Goal: Task Accomplishment & Management: Use online tool/utility

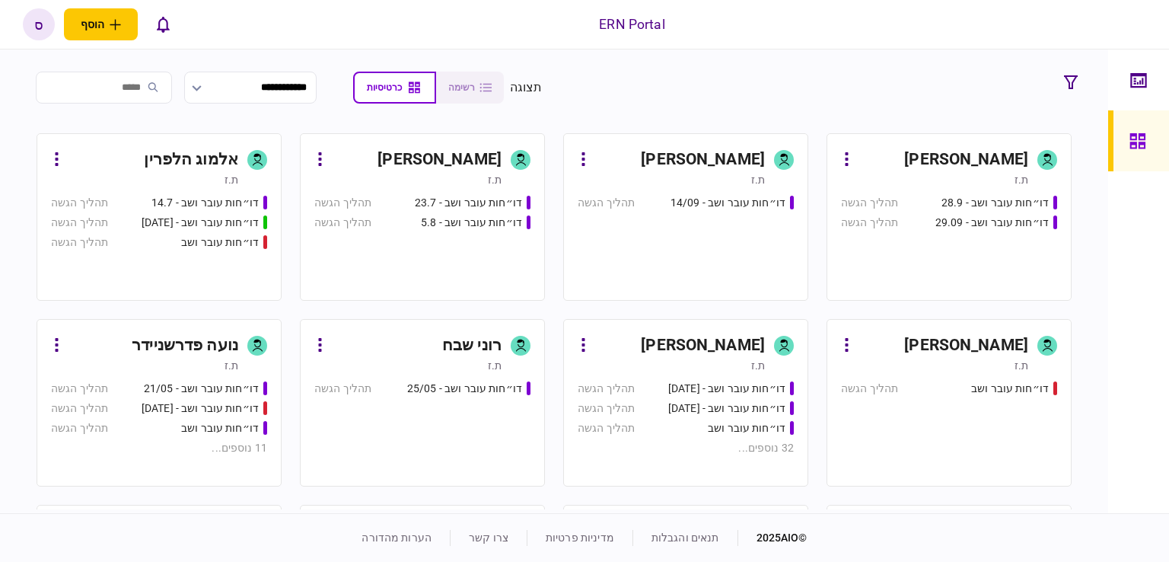
click at [149, 87] on input "search" at bounding box center [104, 88] width 136 height 32
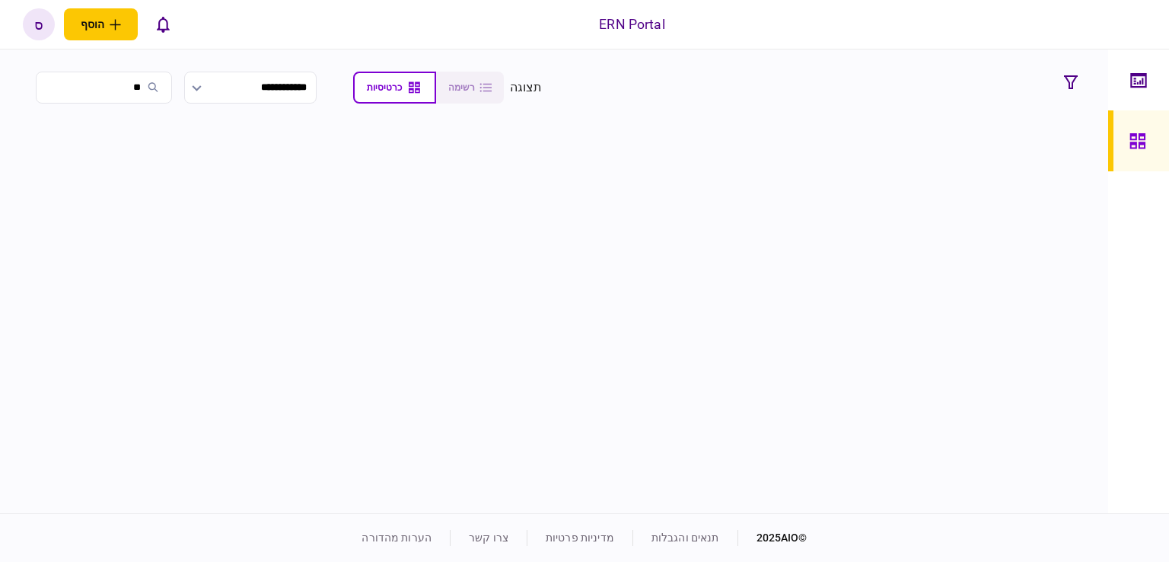
type input "*"
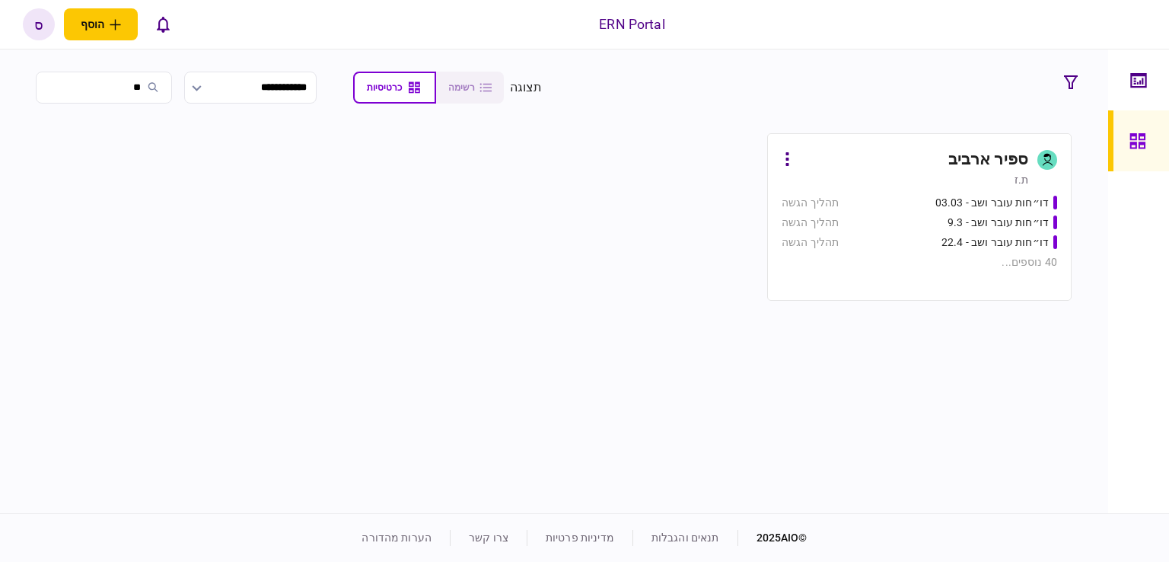
type input "**"
click at [959, 162] on div "ספיר ארביב" at bounding box center [988, 160] width 80 height 24
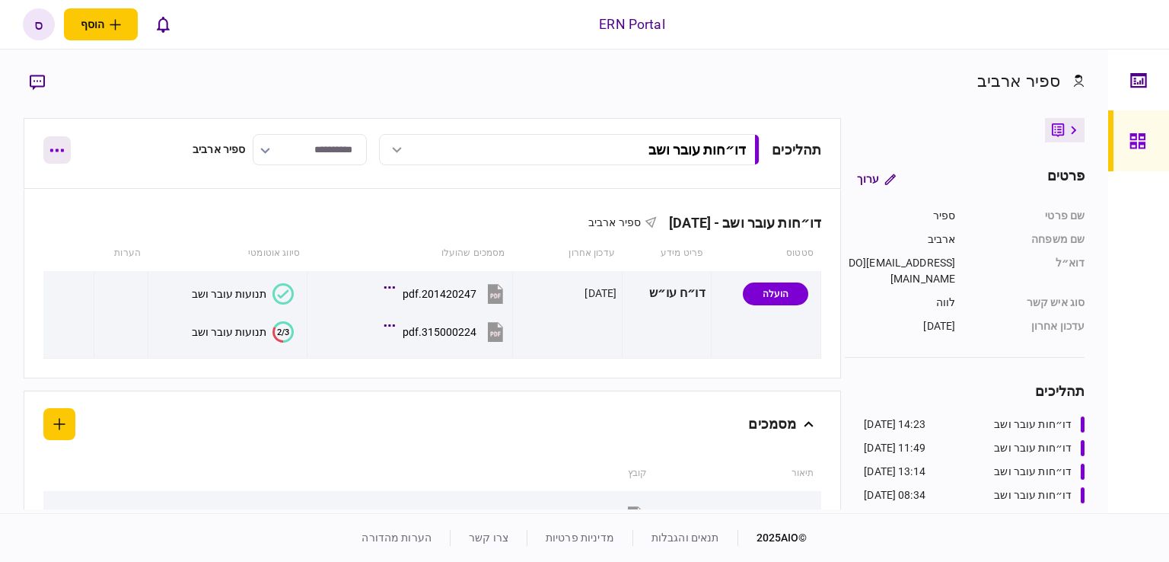
click at [64, 151] on button "button" at bounding box center [56, 149] width 27 height 27
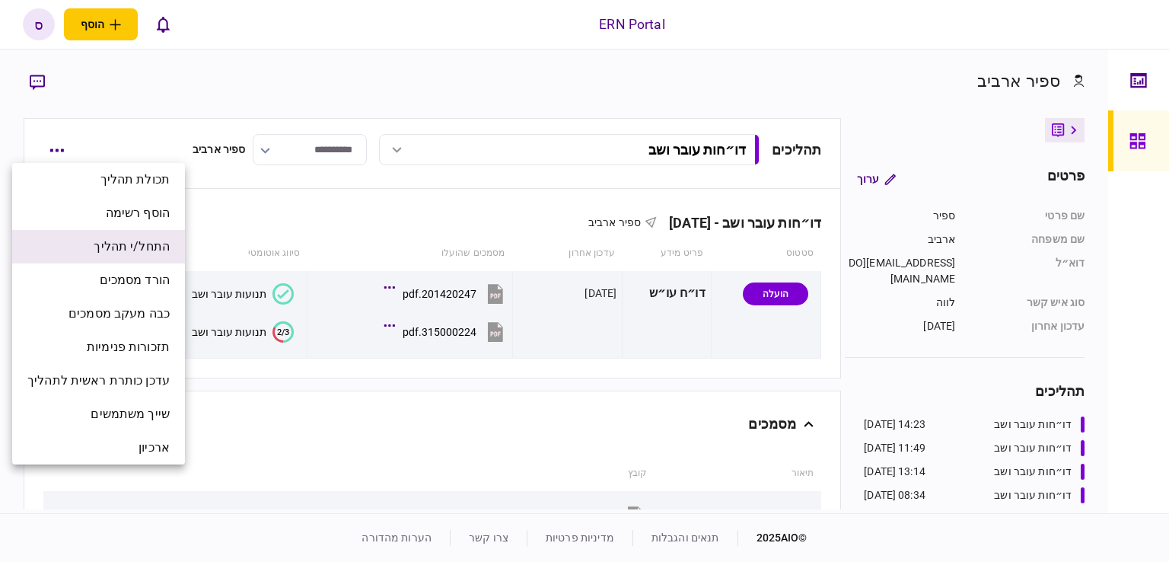
click at [102, 253] on span "התחל/י תהליך" at bounding box center [132, 246] width 76 height 18
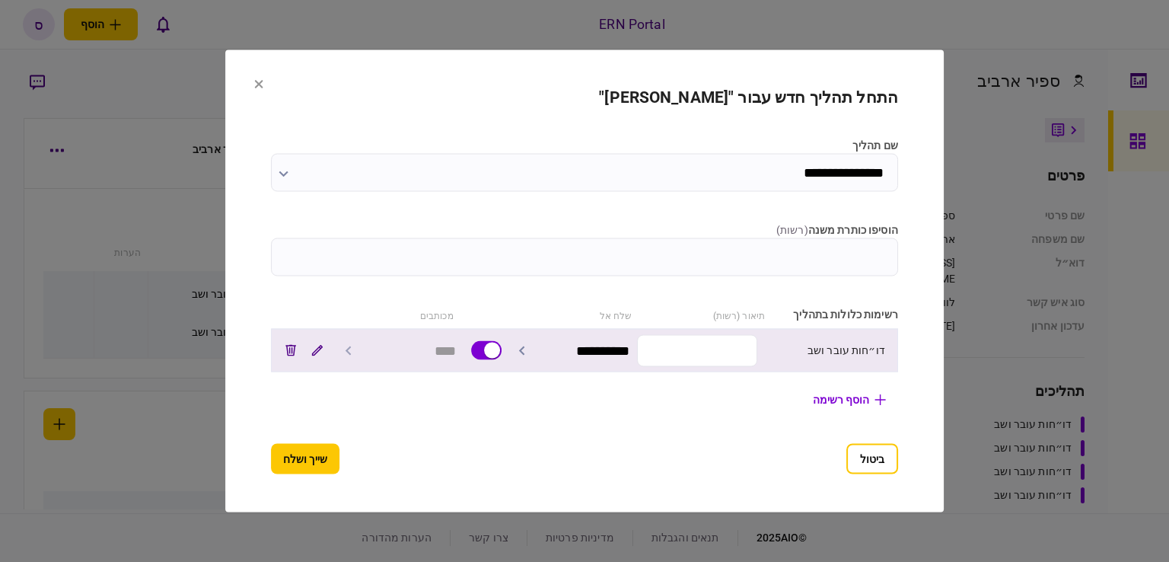
click at [727, 329] on div "**********" at bounding box center [584, 350] width 627 height 43
click at [734, 345] on input "text" at bounding box center [697, 350] width 120 height 32
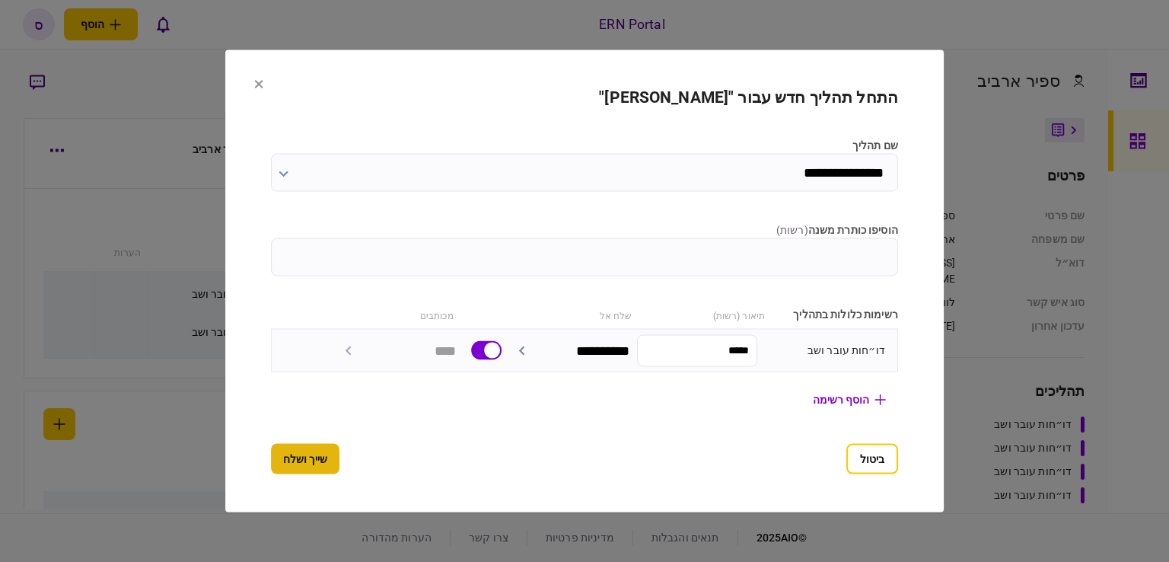
type input "*****"
click at [284, 456] on button "שייך ושלח" at bounding box center [305, 459] width 68 height 30
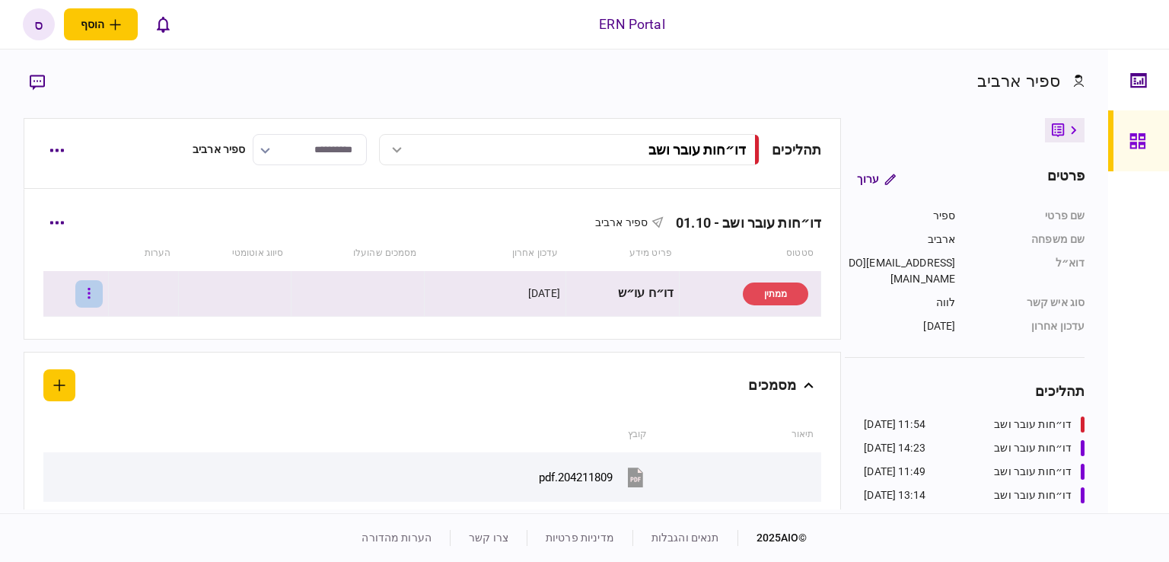
click at [103, 294] on button "button" at bounding box center [88, 293] width 27 height 27
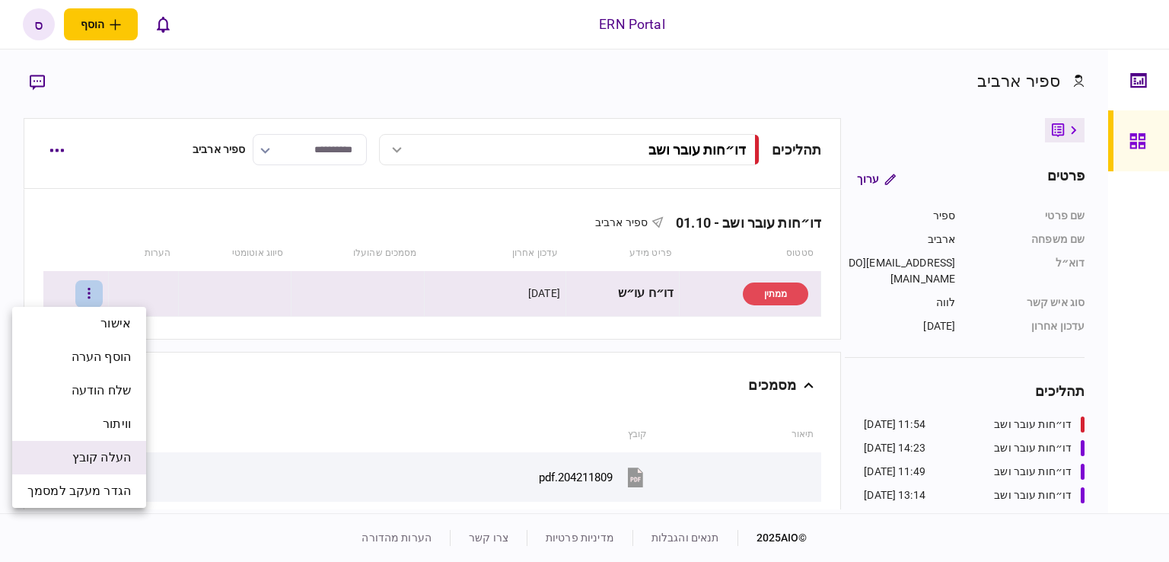
click at [108, 455] on span "העלה קובץ" at bounding box center [101, 457] width 59 height 18
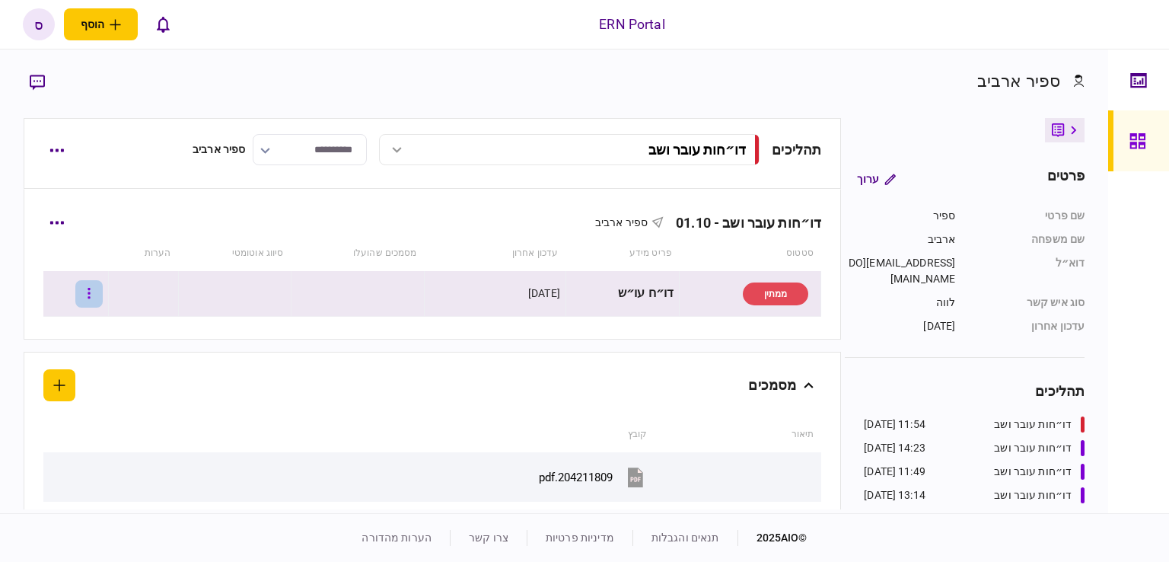
click at [91, 294] on icon "button" at bounding box center [89, 293] width 3 height 14
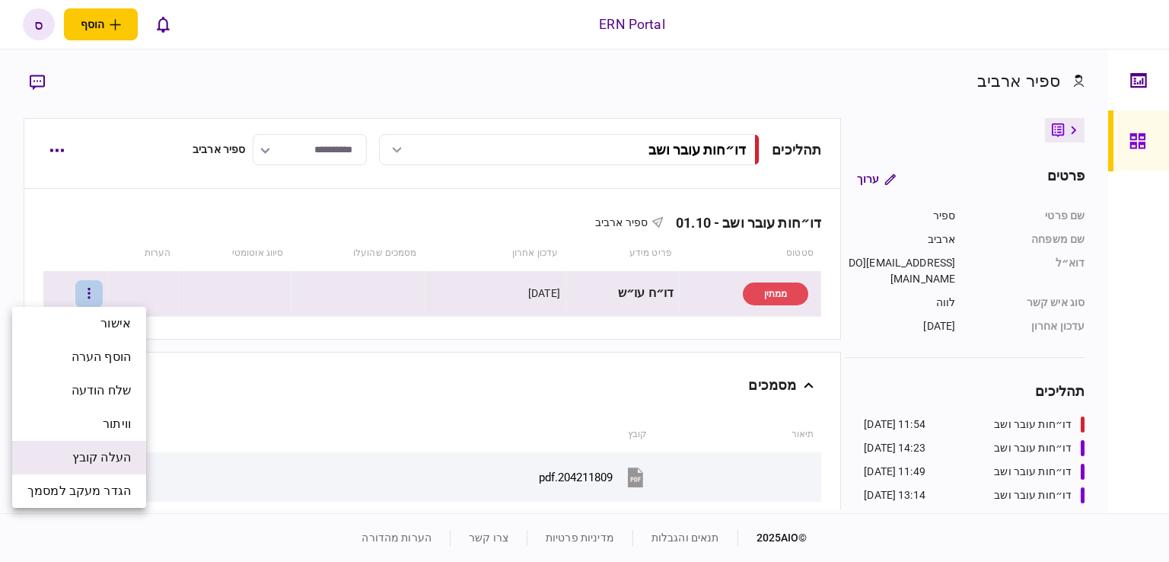
click at [107, 454] on span "העלה קובץ" at bounding box center [101, 457] width 59 height 18
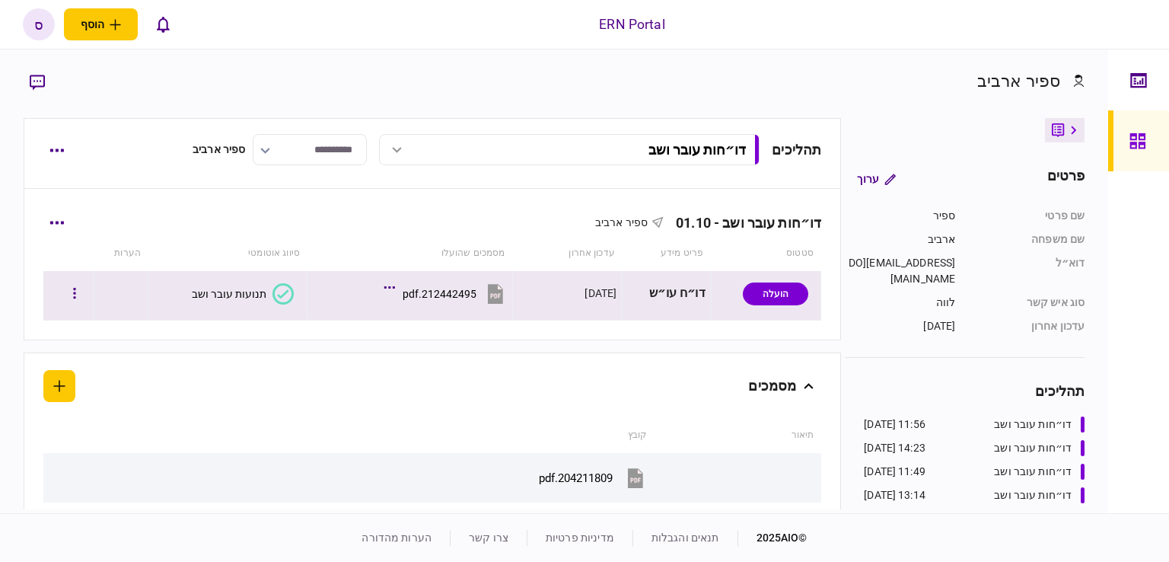
click at [253, 294] on div "תנועות עובר ושב" at bounding box center [229, 294] width 75 height 12
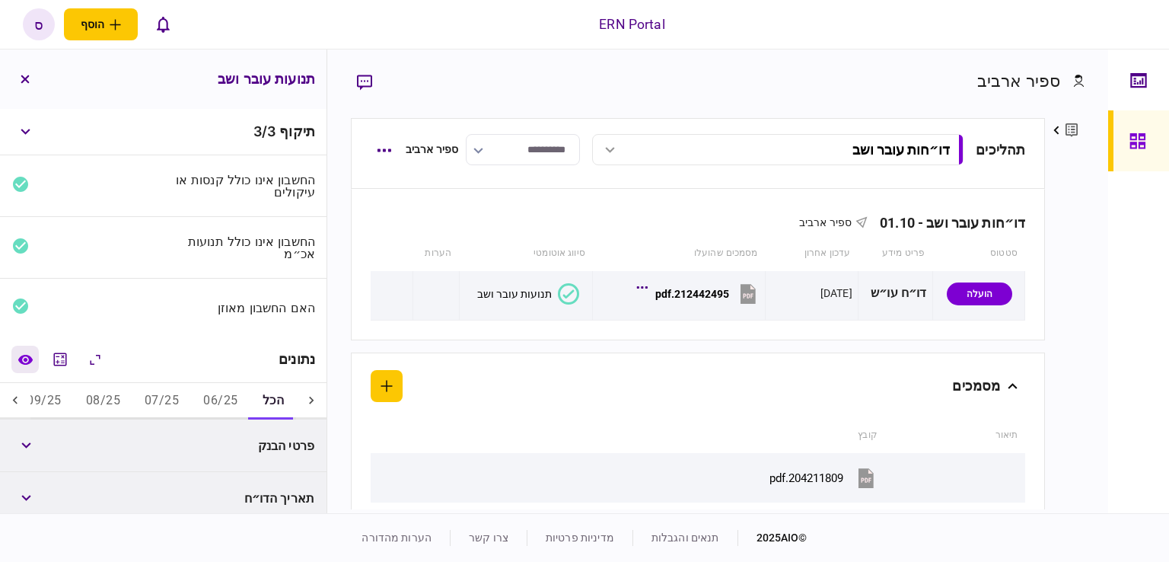
click at [30, 357] on icon "השוואה למסמך" at bounding box center [25, 359] width 14 height 10
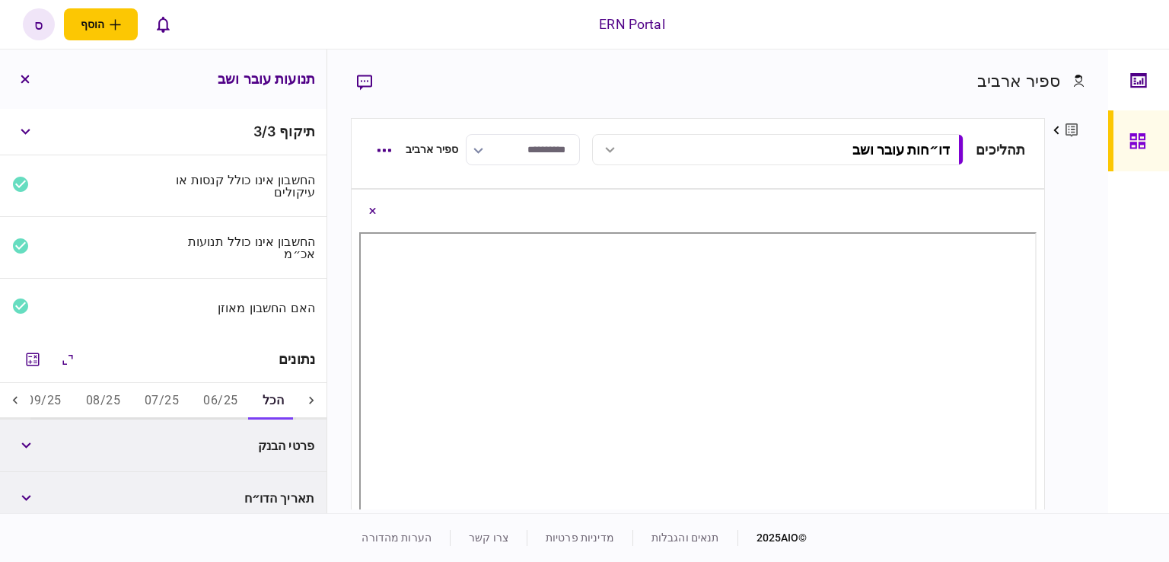
click at [149, 396] on button "07/25" at bounding box center [161, 401] width 59 height 37
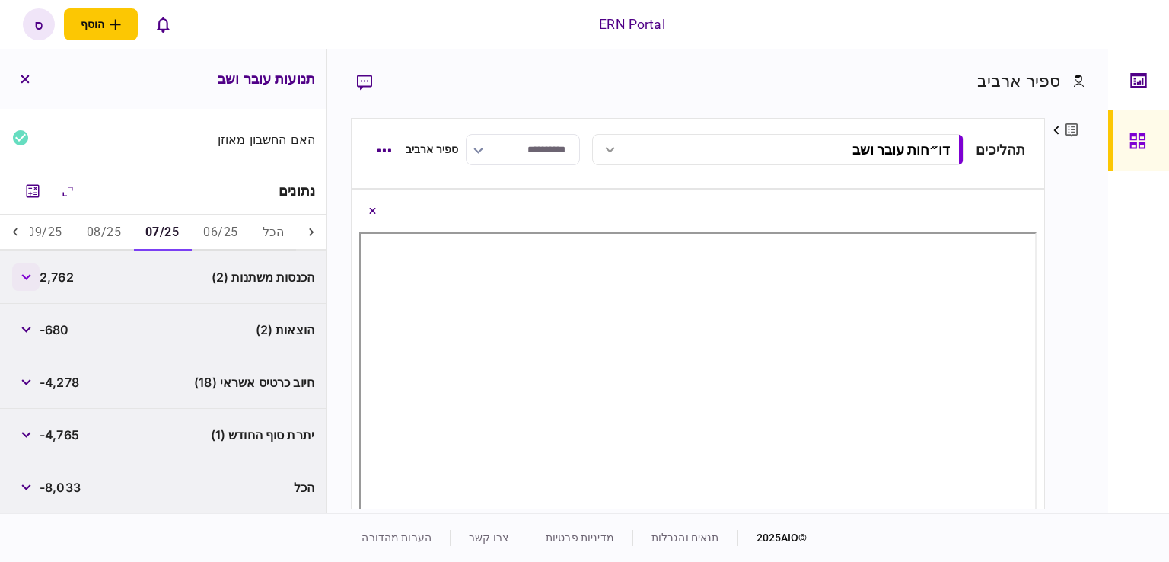
click at [33, 276] on button "button" at bounding box center [25, 276] width 27 height 27
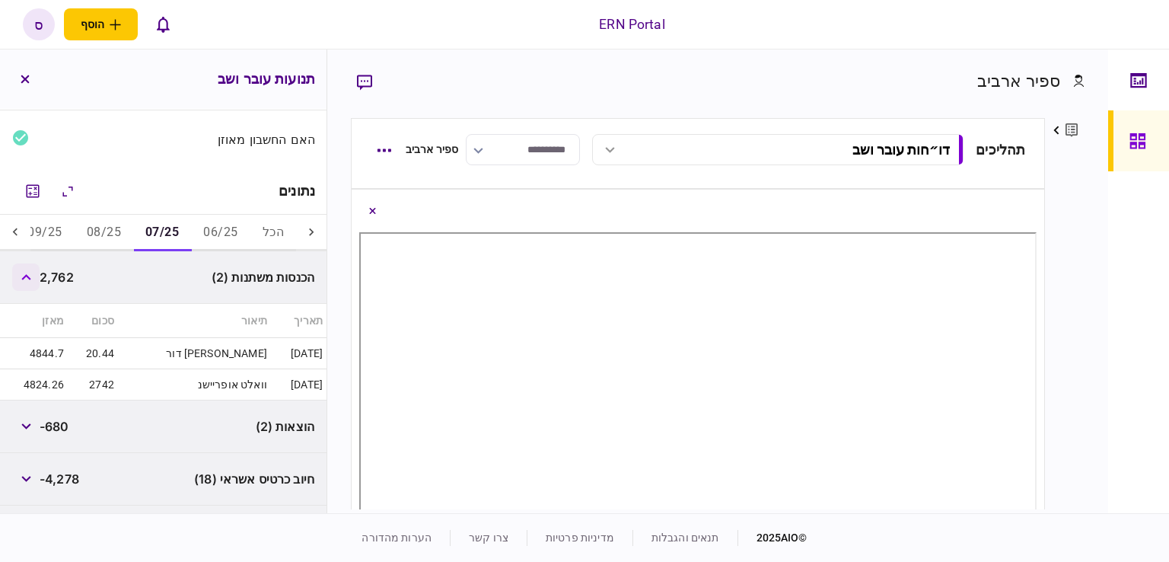
click at [27, 282] on button "button" at bounding box center [25, 276] width 27 height 27
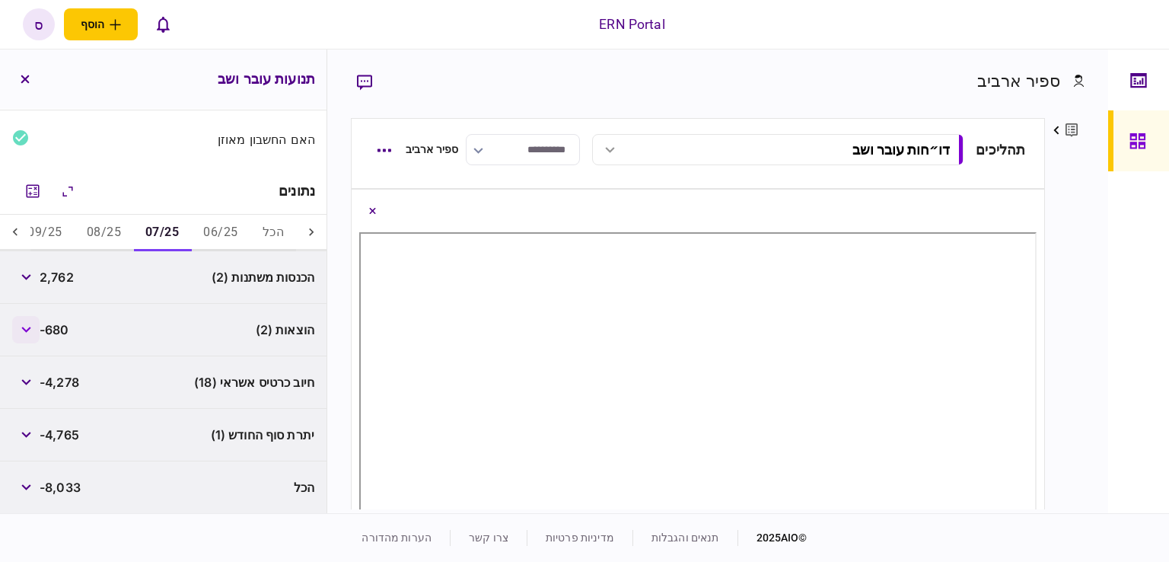
click at [27, 330] on icon "button" at bounding box center [26, 329] width 10 height 6
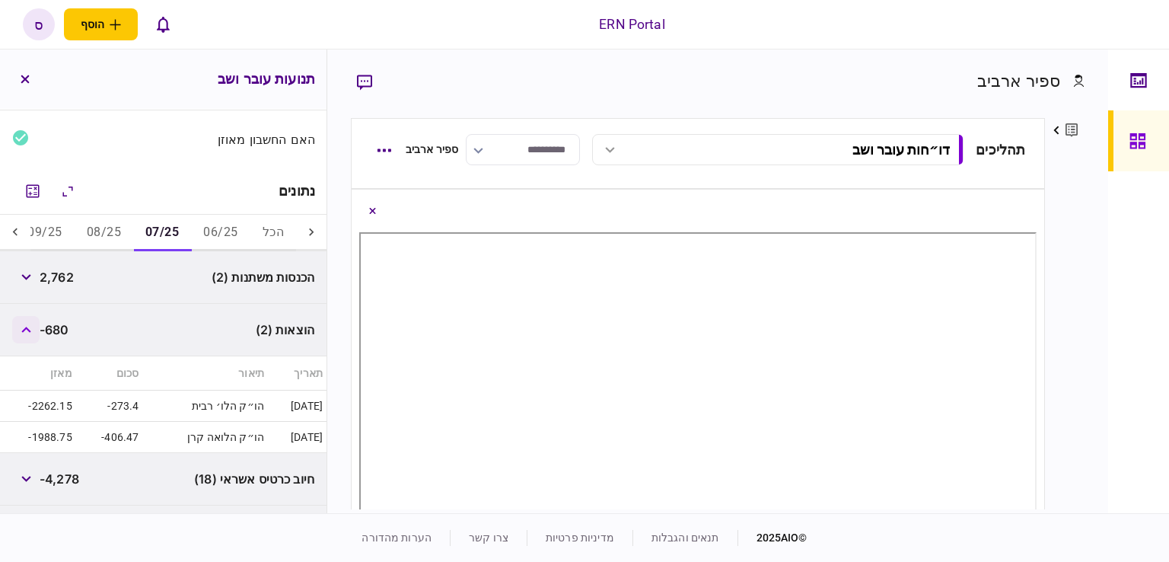
click at [27, 332] on button "button" at bounding box center [25, 329] width 27 height 27
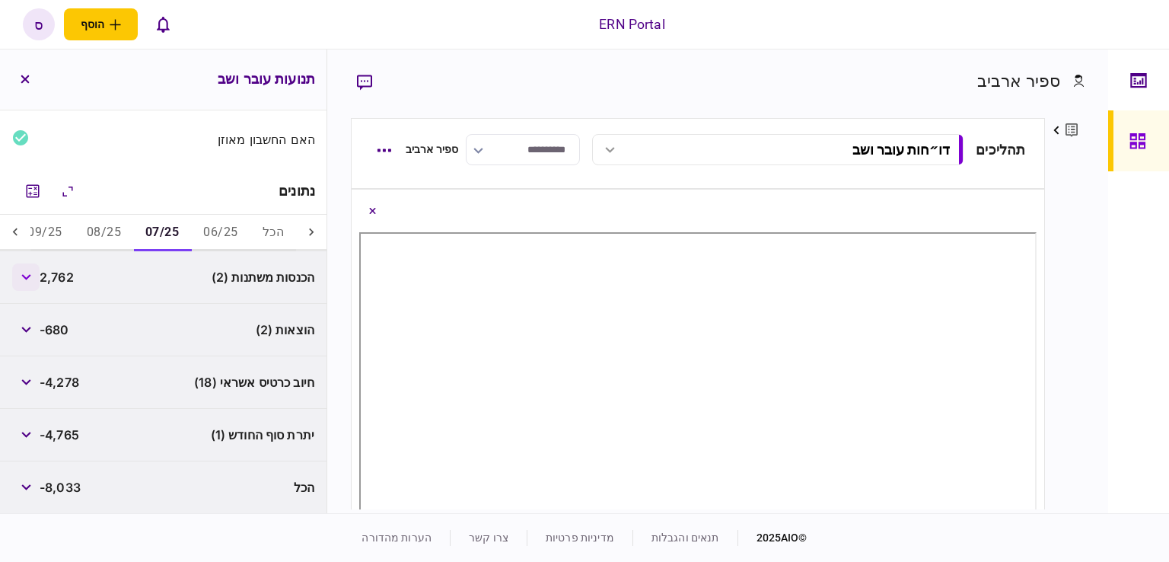
click at [22, 281] on button "button" at bounding box center [25, 276] width 27 height 27
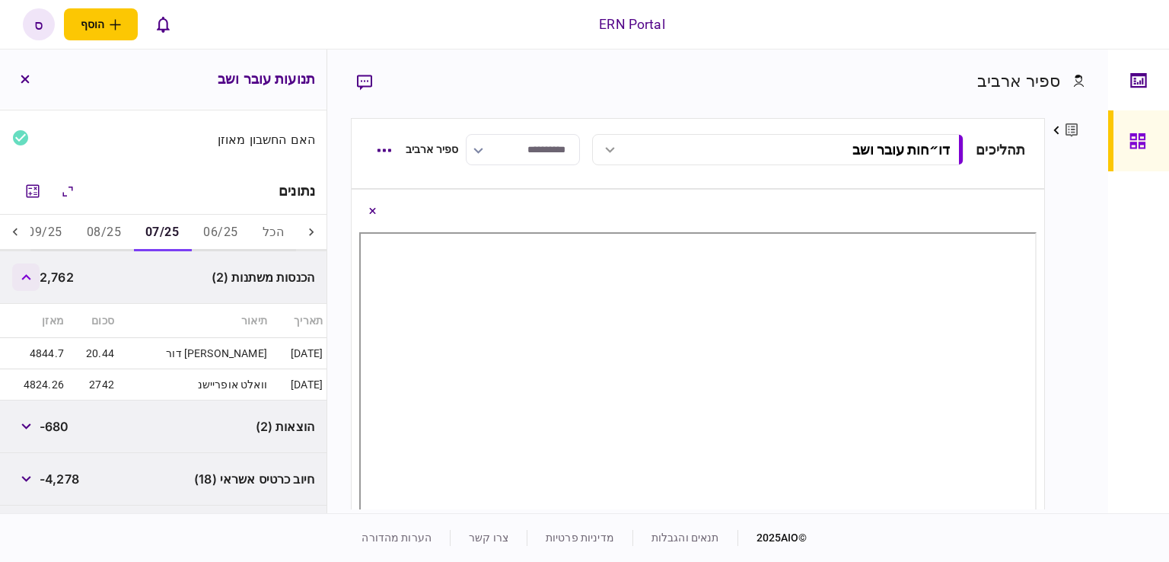
click at [22, 281] on button "button" at bounding box center [25, 276] width 27 height 27
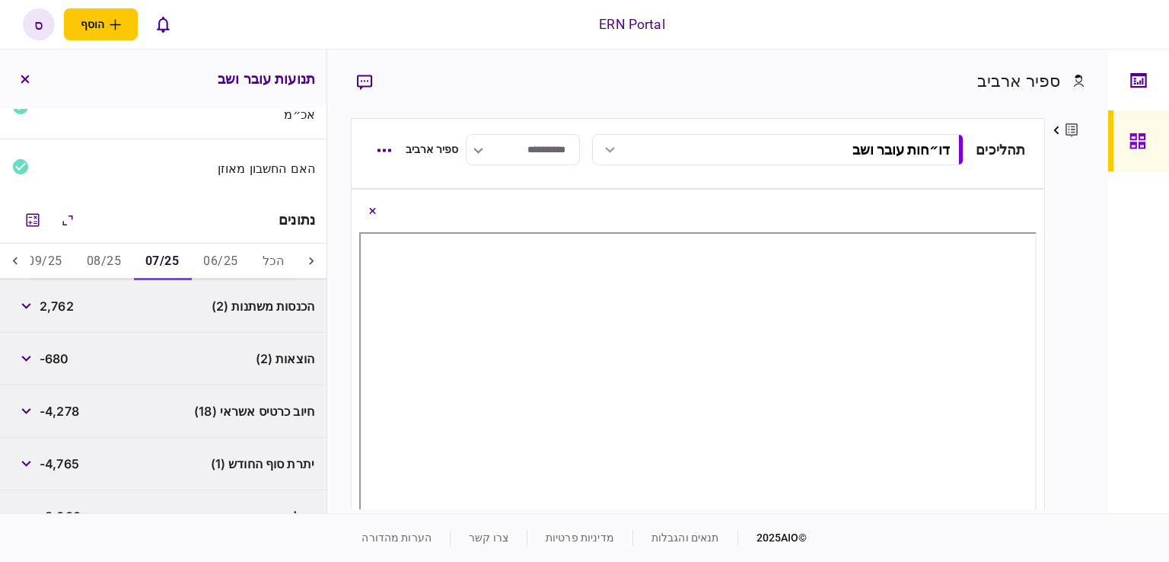
scroll to position [145, 0]
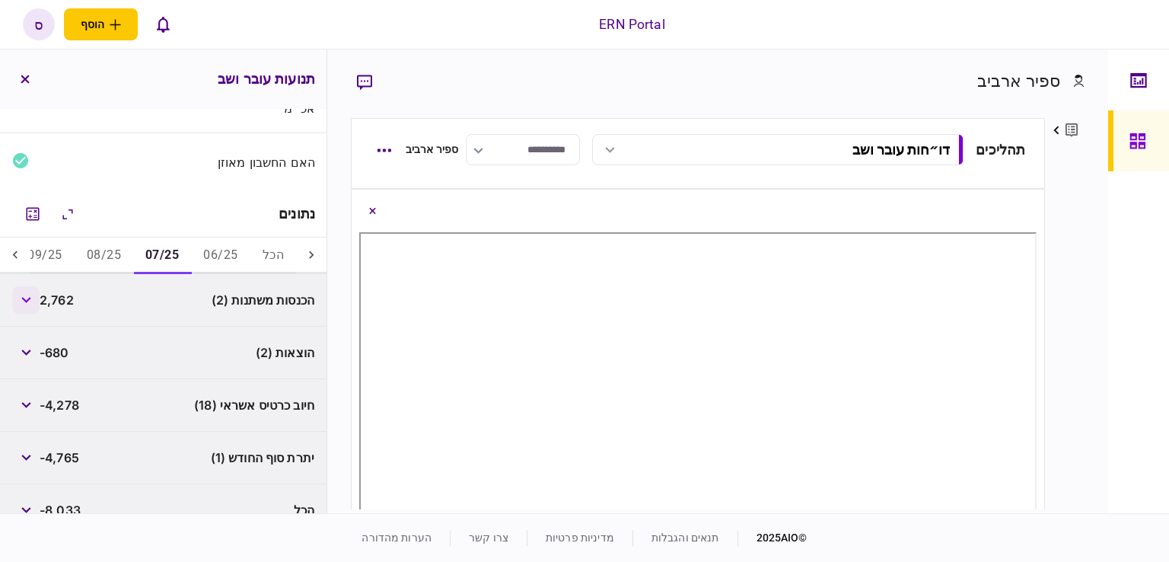
click at [30, 297] on icon "button" at bounding box center [25, 300] width 9 height 6
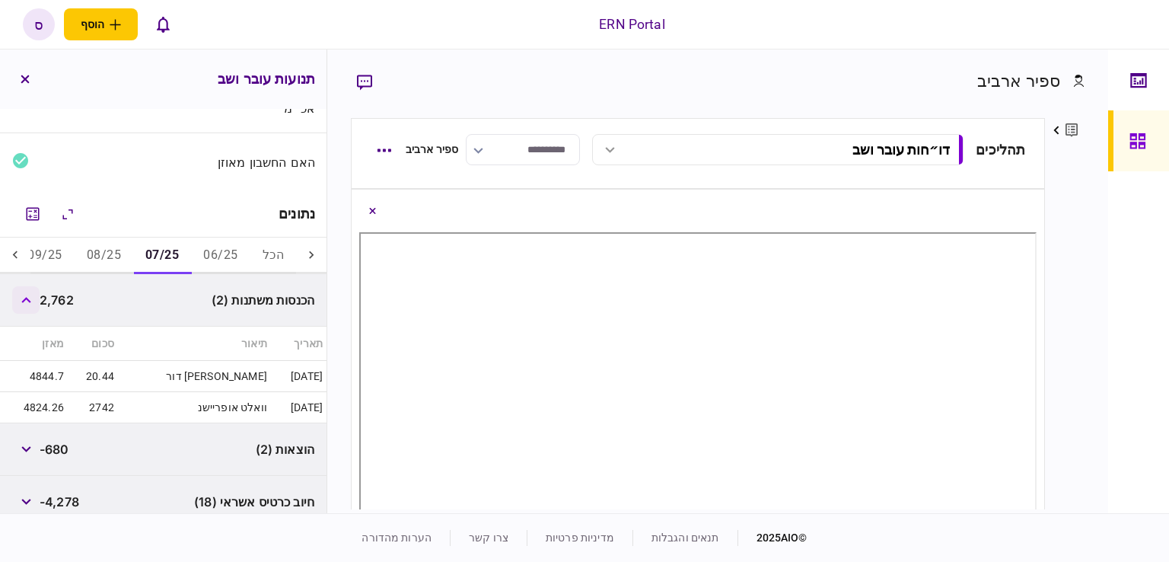
click at [31, 297] on icon "button" at bounding box center [26, 300] width 10 height 6
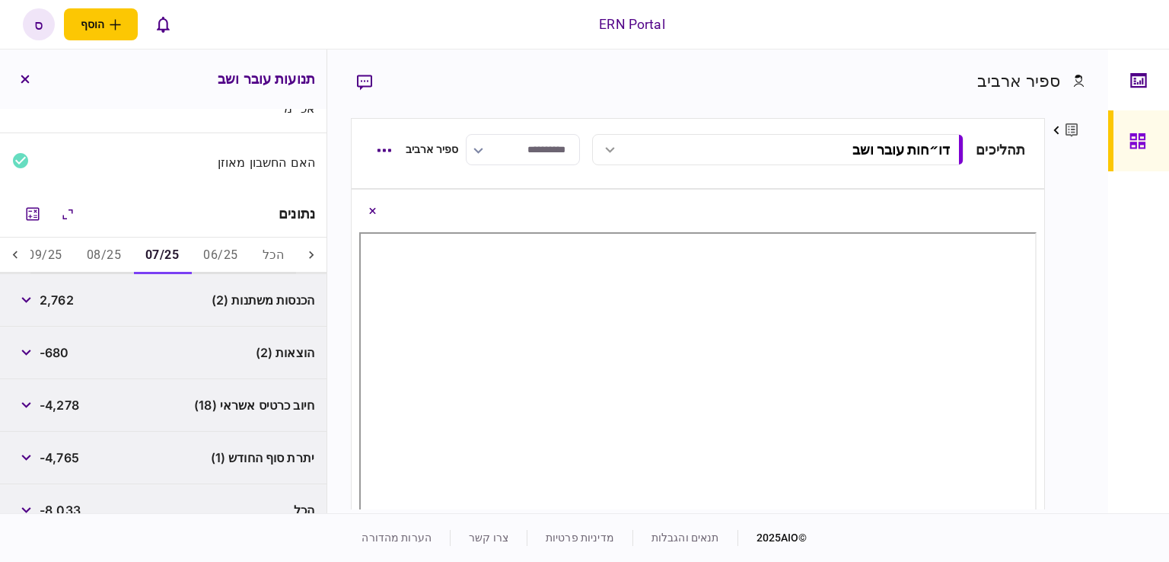
click at [107, 256] on button "08/25" at bounding box center [104, 255] width 59 height 37
click at [26, 299] on icon "button" at bounding box center [25, 300] width 9 height 6
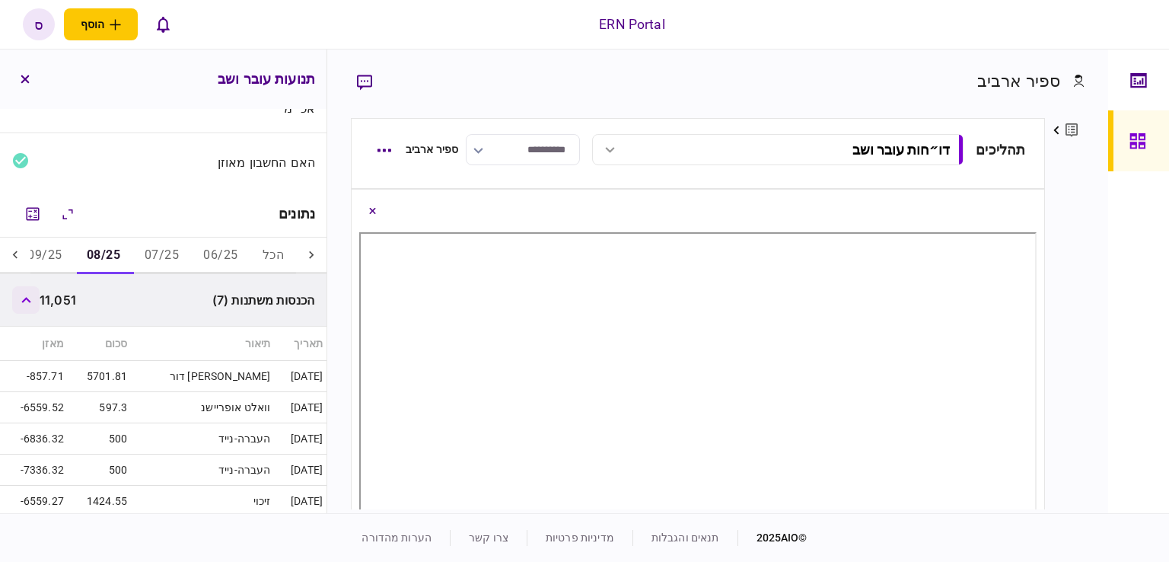
click at [35, 299] on button "button" at bounding box center [25, 299] width 27 height 27
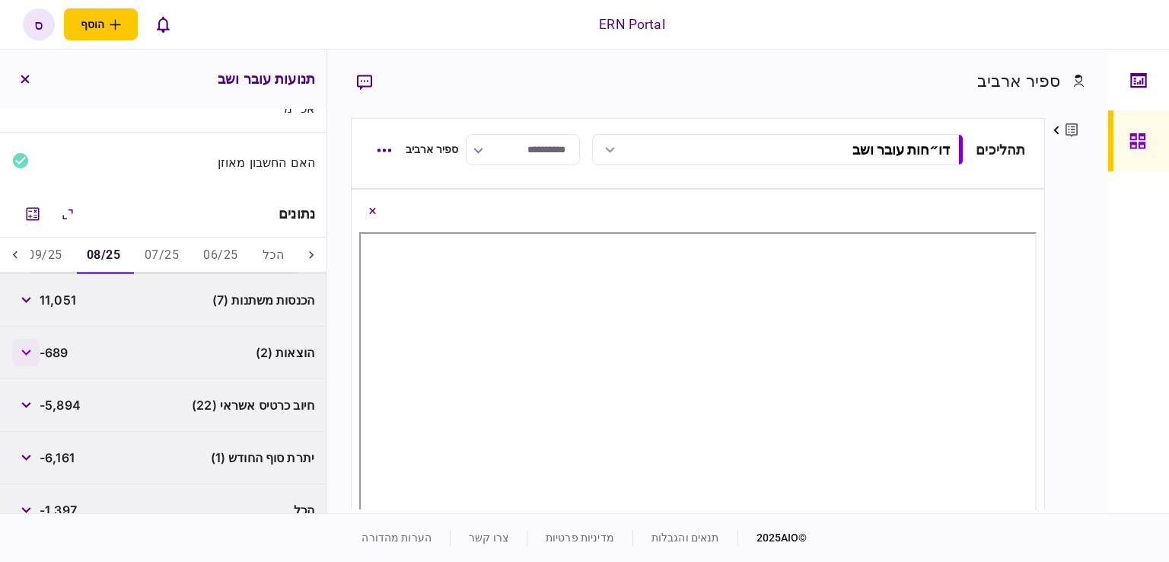
click at [25, 348] on button "button" at bounding box center [25, 352] width 27 height 27
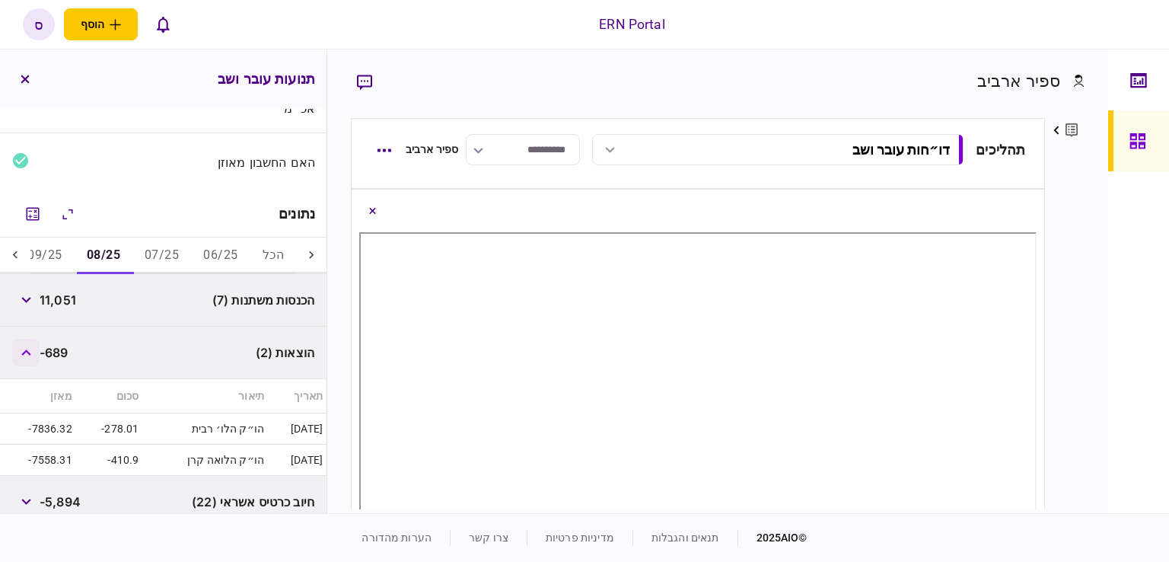
click at [24, 349] on icon "button" at bounding box center [26, 352] width 10 height 6
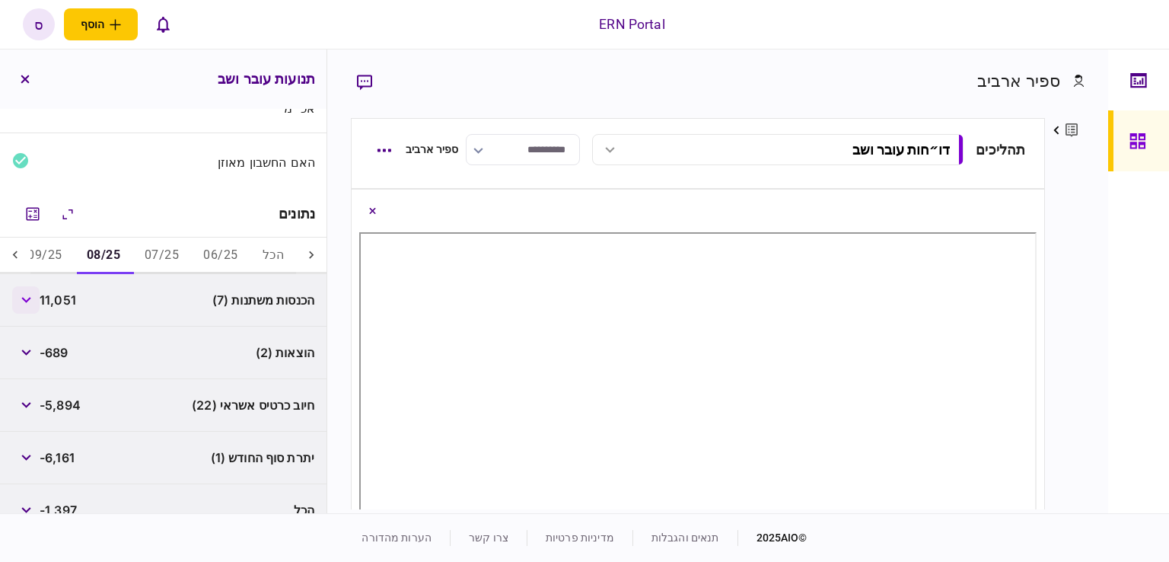
click at [27, 305] on button "button" at bounding box center [25, 299] width 27 height 27
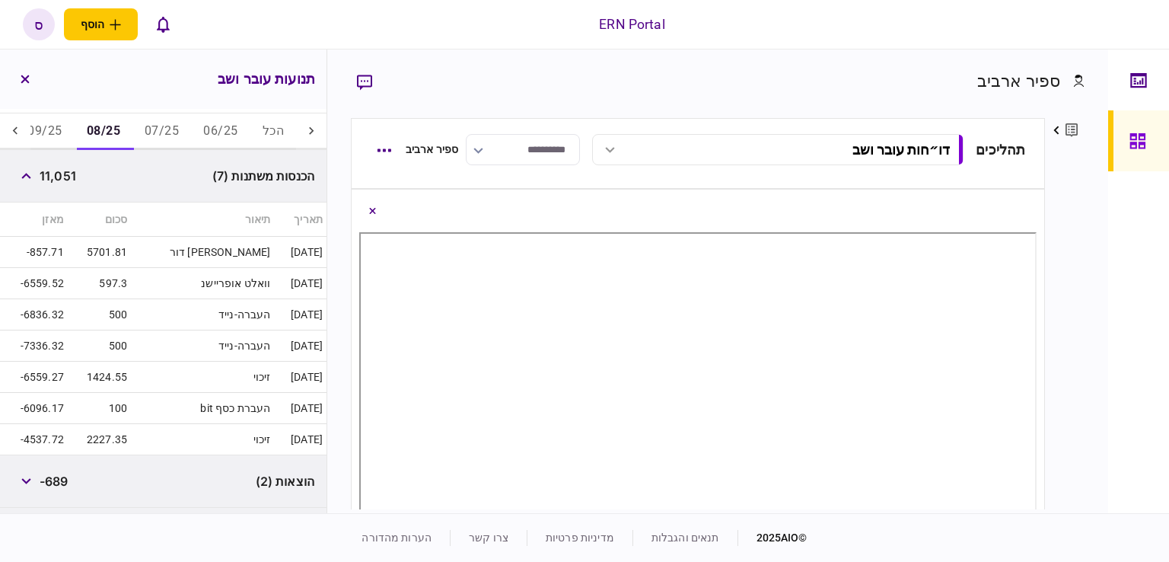
scroll to position [270, 0]
click at [34, 177] on button "button" at bounding box center [25, 174] width 27 height 27
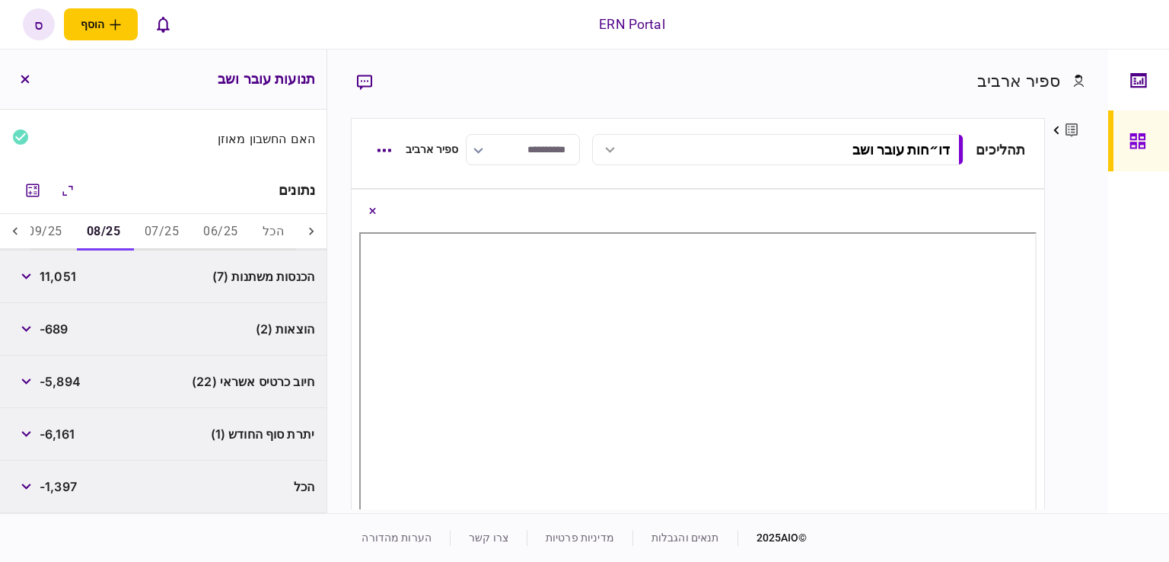
scroll to position [168, 0]
click at [68, 226] on button "09/25" at bounding box center [44, 233] width 59 height 37
click at [37, 278] on button "button" at bounding box center [25, 276] width 27 height 27
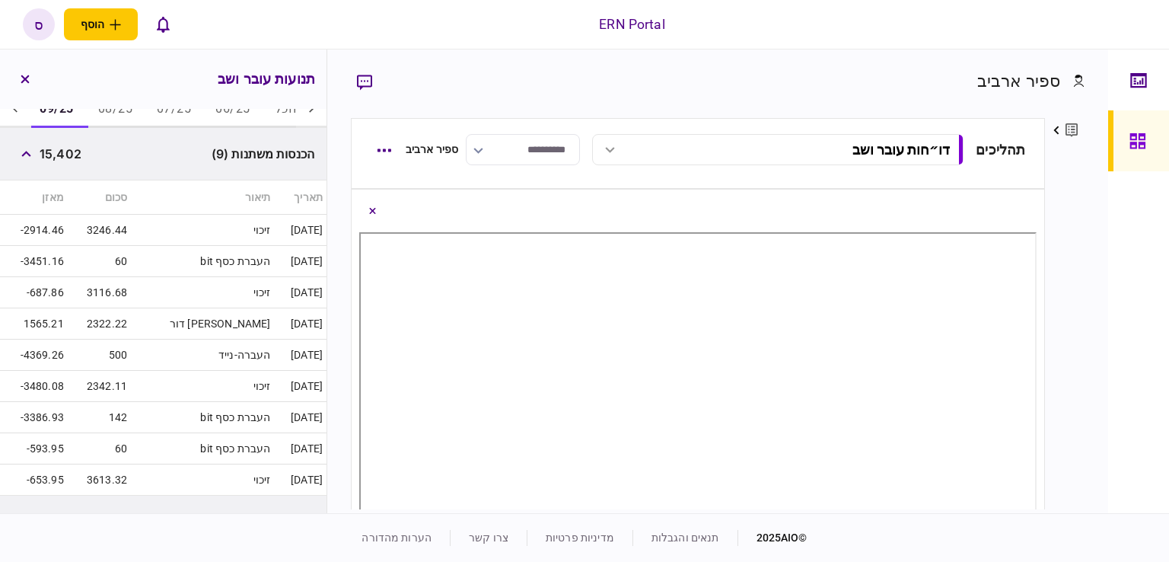
scroll to position [294, 0]
click at [24, 145] on button "button" at bounding box center [25, 150] width 27 height 27
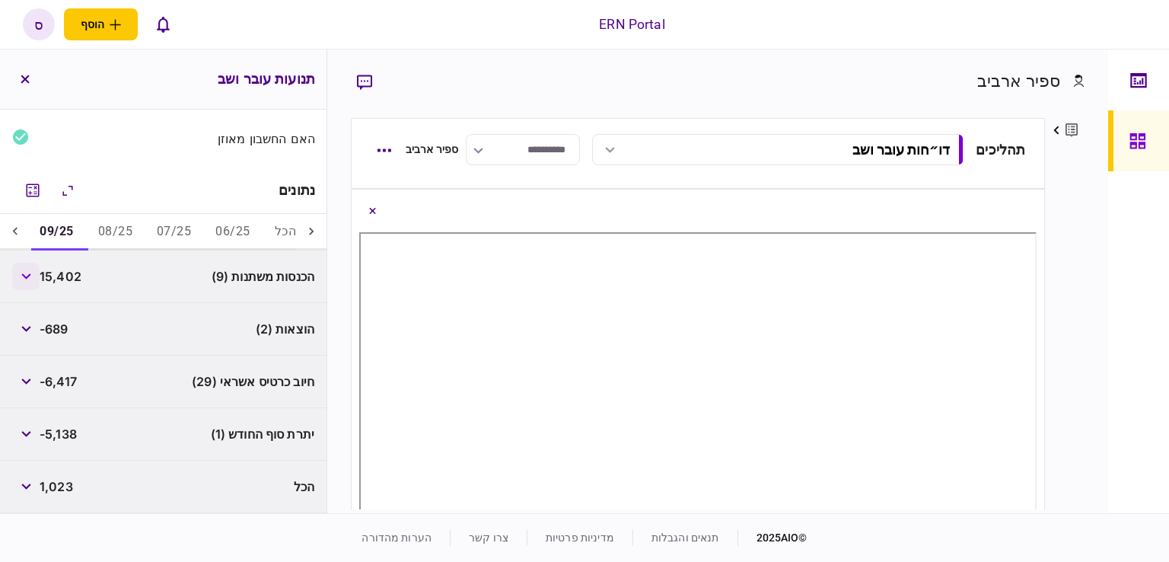
scroll to position [168, 0]
click at [21, 229] on icon at bounding box center [15, 231] width 15 height 15
click at [56, 238] on button "10/25" at bounding box center [56, 233] width 59 height 37
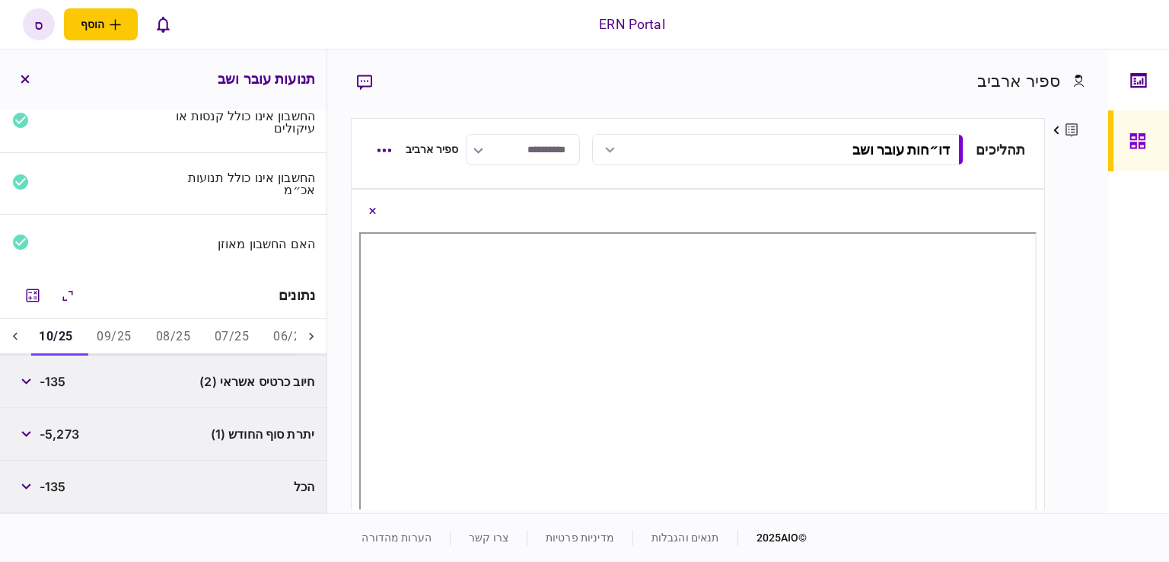
scroll to position [64, 0]
click at [33, 293] on icon "מחשבון" at bounding box center [33, 295] width 18 height 18
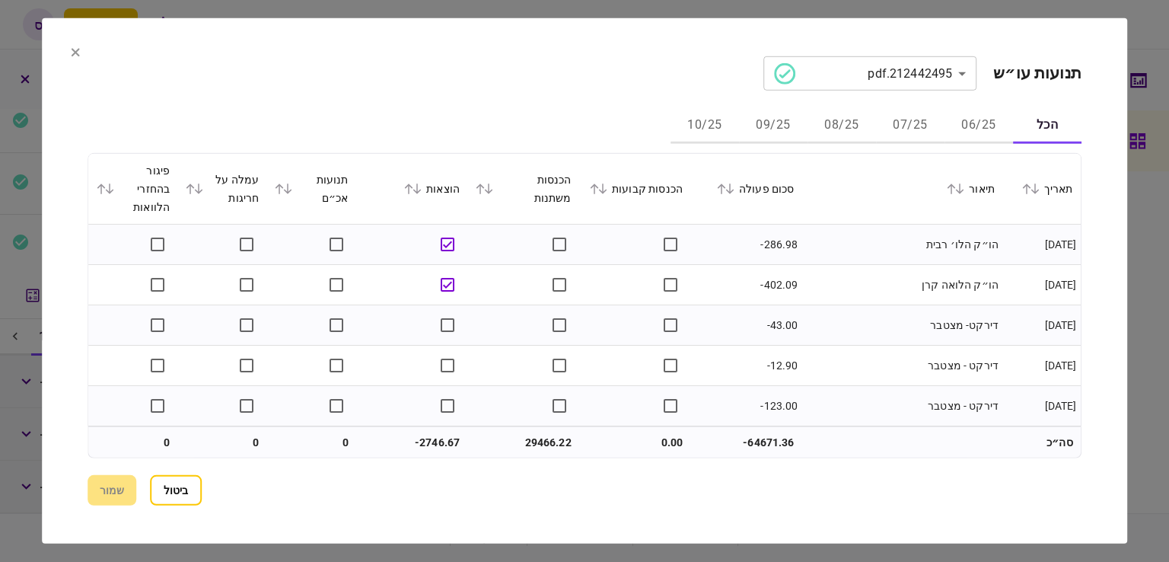
click at [899, 129] on button "07/25" at bounding box center [910, 125] width 68 height 37
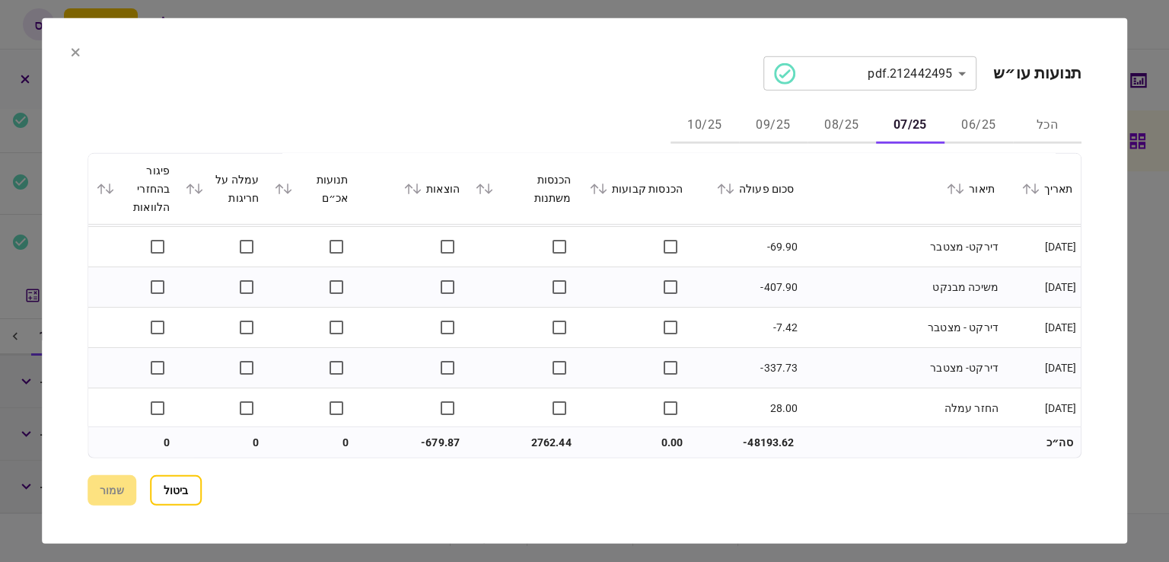
scroll to position [1249, 0]
click at [852, 132] on button "08/25" at bounding box center [841, 125] width 68 height 37
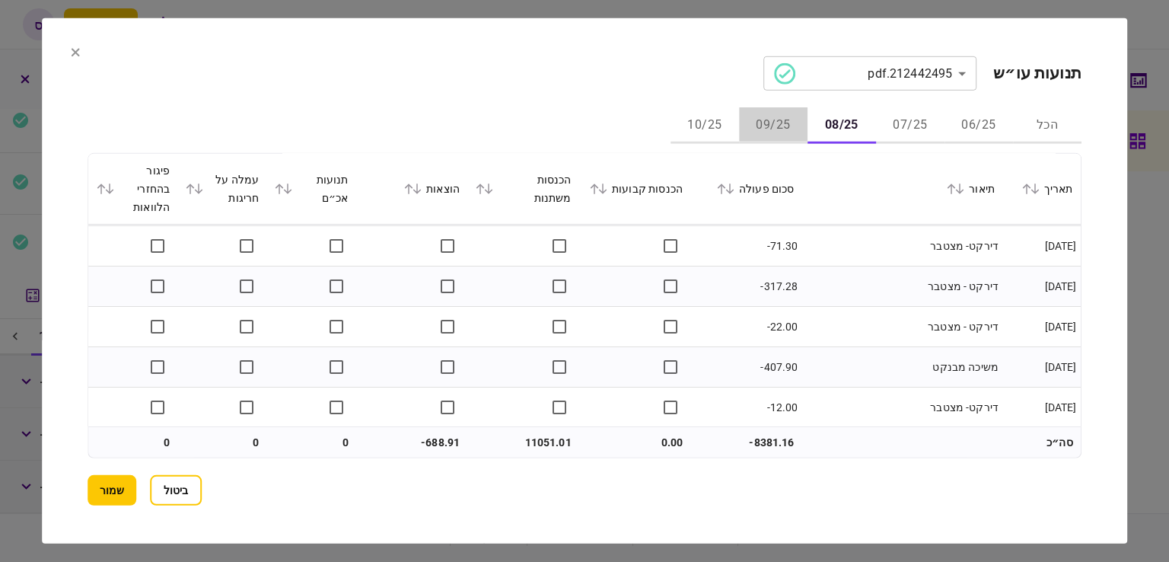
click at [767, 125] on button "09/25" at bounding box center [773, 125] width 68 height 37
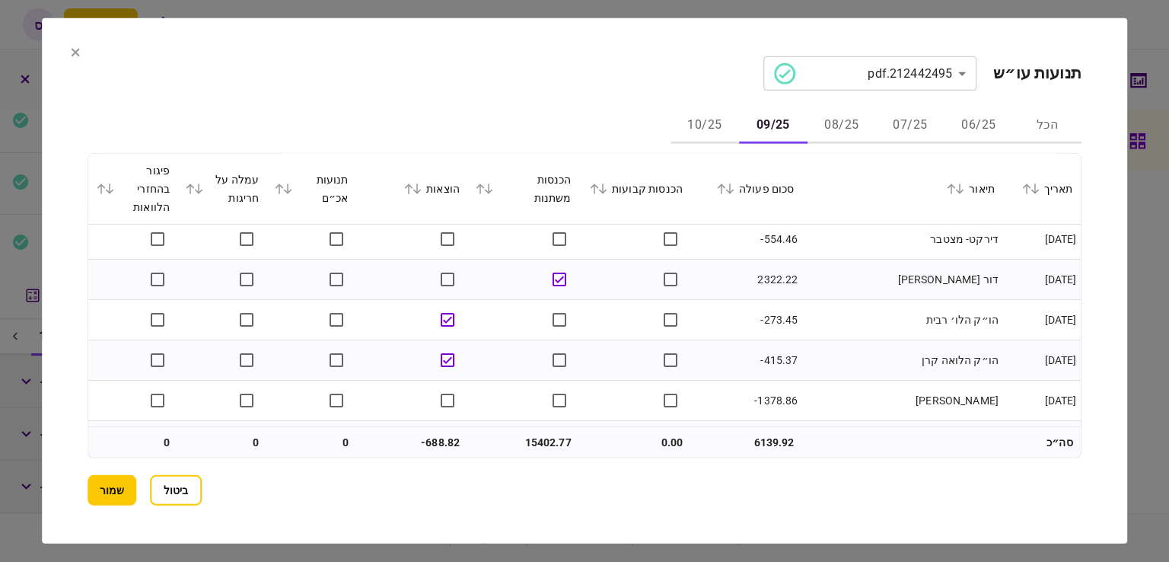
scroll to position [530, 0]
click at [834, 126] on button "08/25" at bounding box center [841, 125] width 68 height 37
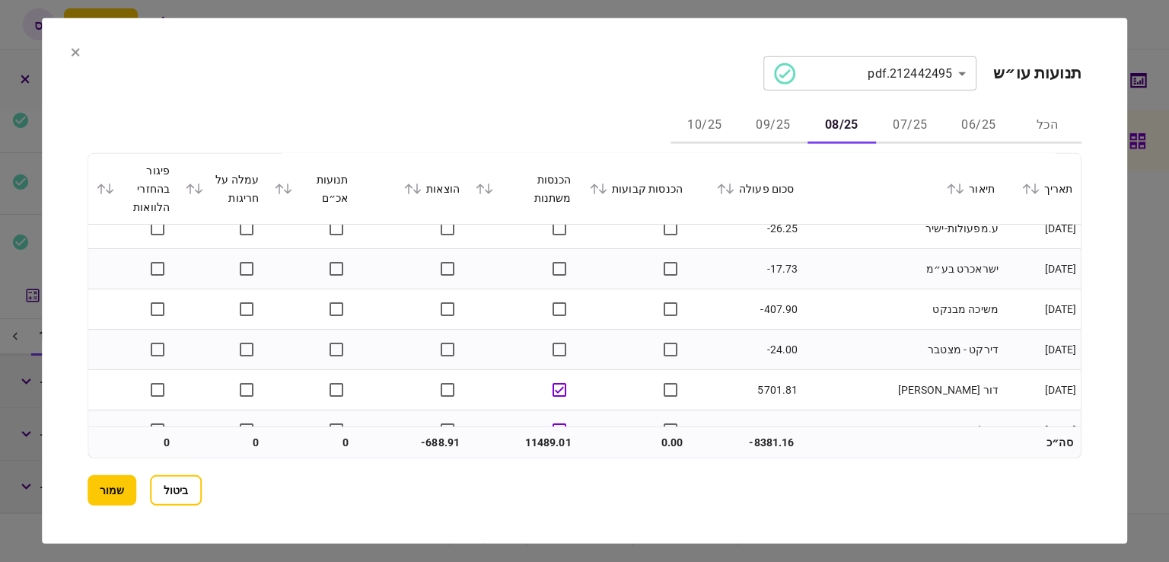
scroll to position [137, 0]
click at [114, 490] on button "שמור" at bounding box center [112, 490] width 49 height 30
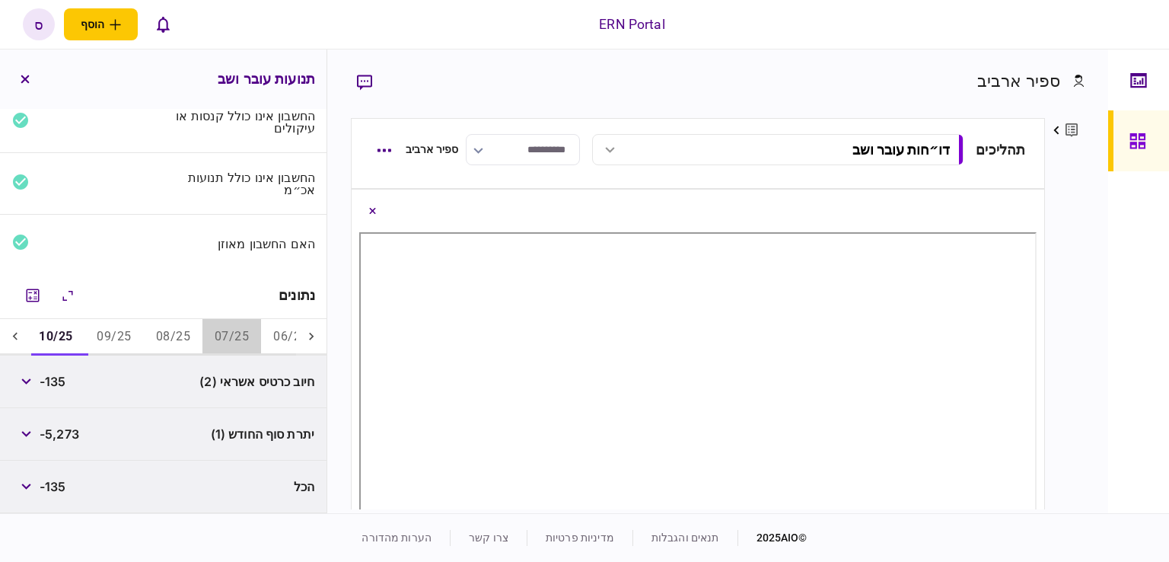
click at [228, 336] on button "07/25" at bounding box center [231, 337] width 59 height 37
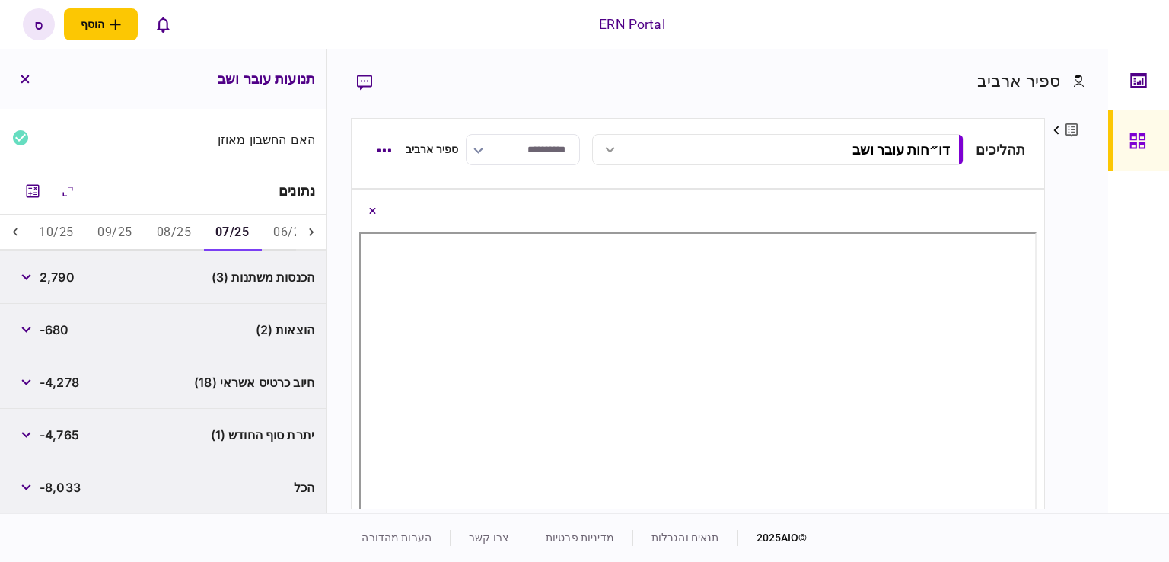
click at [776, 42] on div "ERN Portal הוסף לקוח עסקי לקוח פרטי ס ס ספיר ארביב [EMAIL_ADDRESS][DOMAIN_NAME]…" at bounding box center [584, 24] width 1169 height 49
click at [91, 186] on div "נתונים" at bounding box center [163, 191] width 326 height 46
click at [71, 272] on span "2,790" at bounding box center [57, 277] width 35 height 18
copy span "2,790"
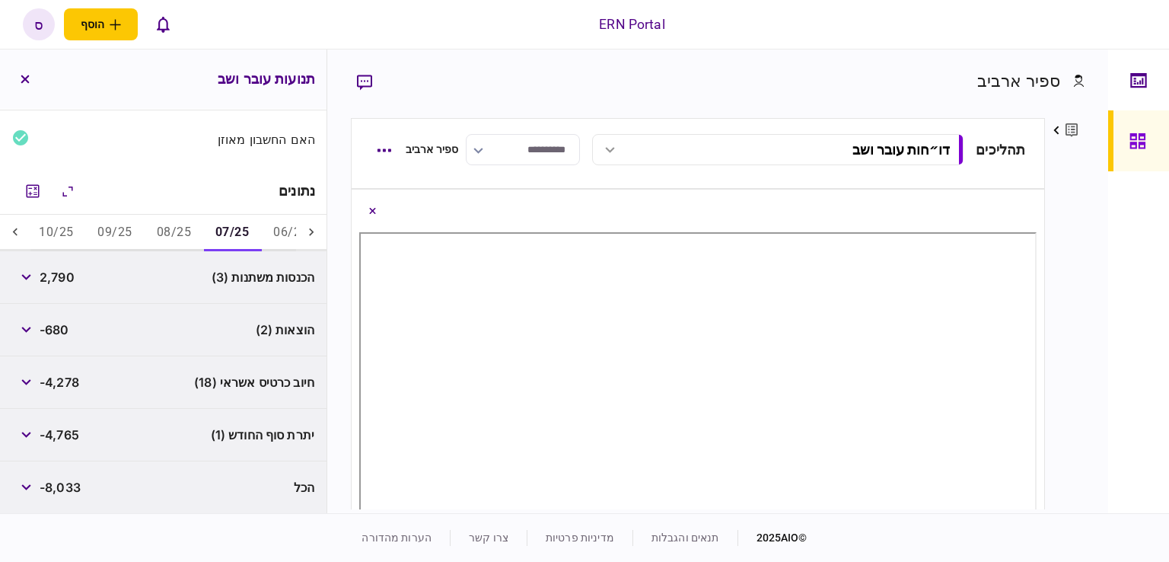
click at [88, 327] on div "הוצאות (2) -680" at bounding box center [163, 330] width 326 height 53
click at [63, 327] on span "-680" at bounding box center [55, 329] width 30 height 18
copy span "680"
click at [89, 445] on div "יתרת סוף החודש (1) -4,765" at bounding box center [163, 435] width 326 height 53
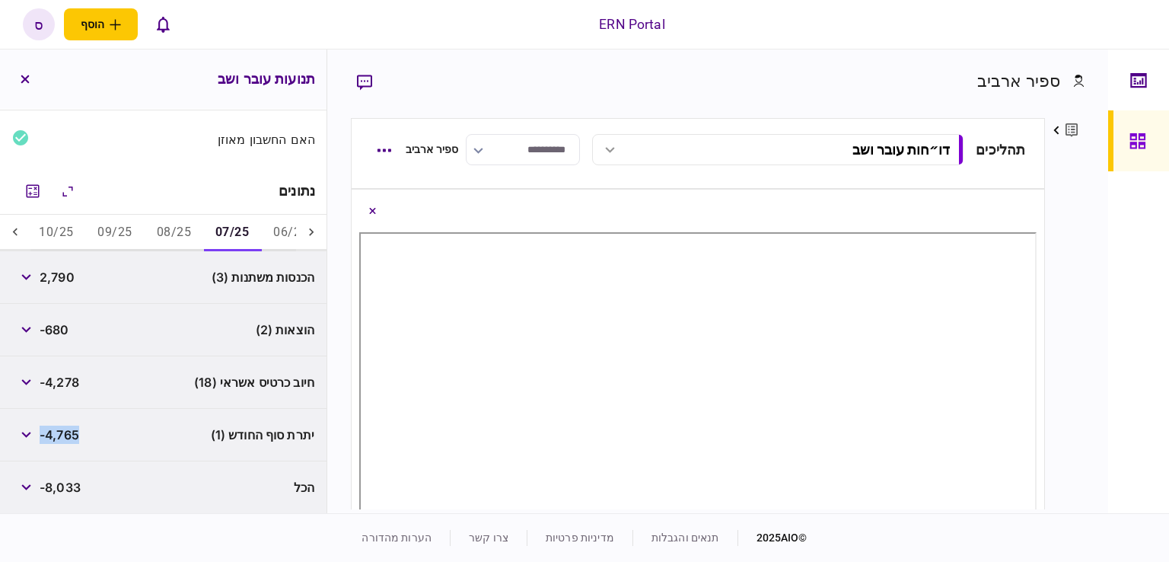
drag, startPoint x: 83, startPoint y: 436, endPoint x: 43, endPoint y: 434, distance: 40.4
click at [43, 434] on div "יתרת סוף החודש (1) -4,765" at bounding box center [163, 435] width 326 height 53
copy span "-4,765"
click at [68, 235] on button "10/25" at bounding box center [56, 233] width 59 height 37
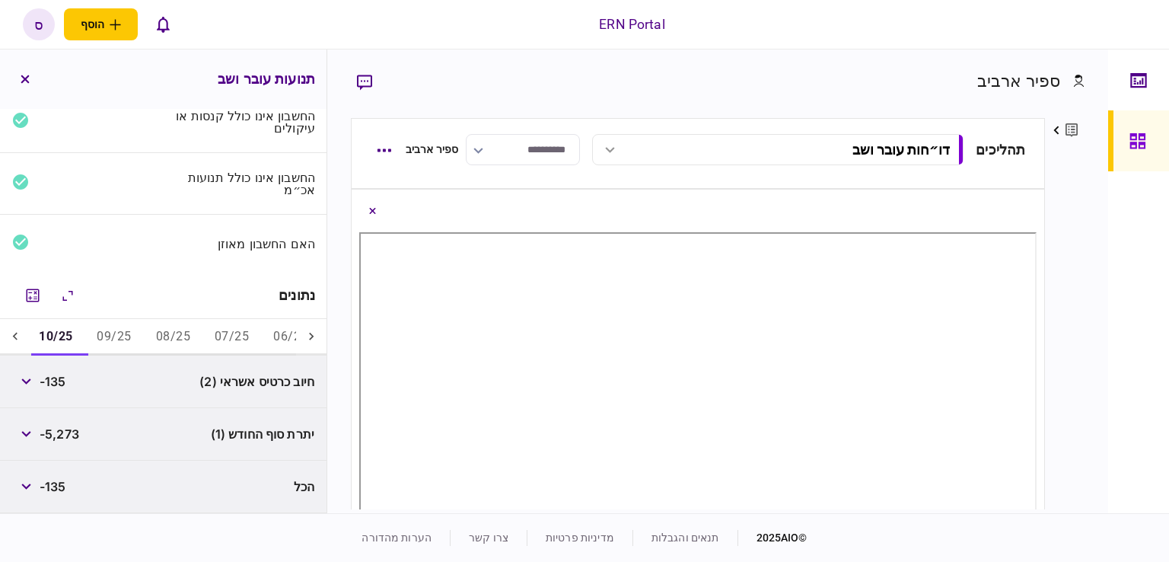
click at [177, 329] on button "08/25" at bounding box center [173, 337] width 59 height 37
click at [63, 378] on span "11,489" at bounding box center [59, 381] width 39 height 18
copy span "11,489"
click at [61, 378] on span "11,489" at bounding box center [59, 381] width 39 height 18
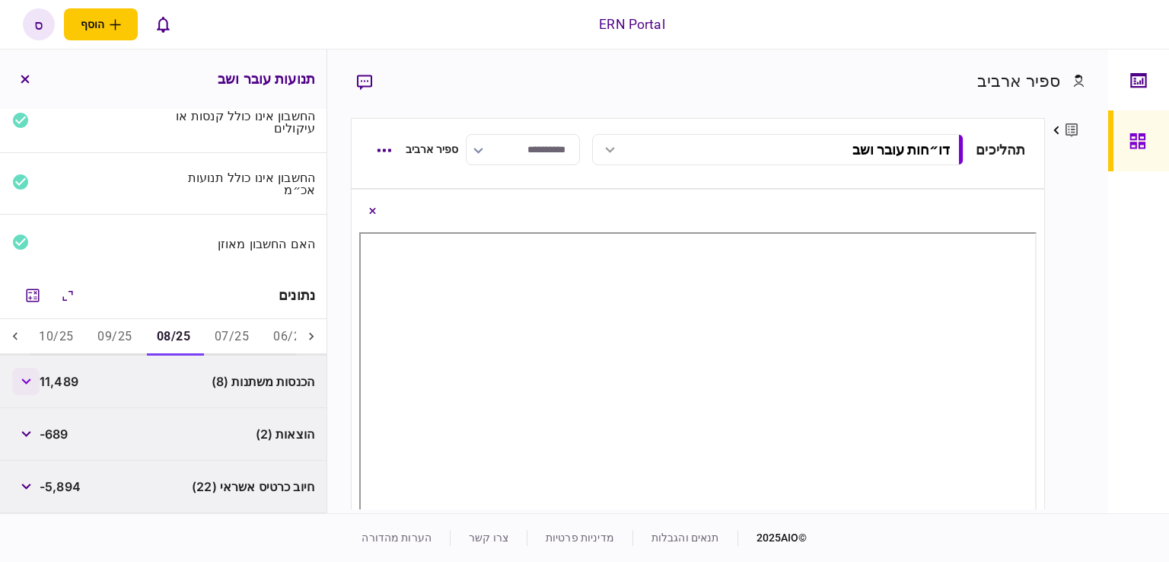
click at [27, 378] on icon "button" at bounding box center [26, 381] width 10 height 6
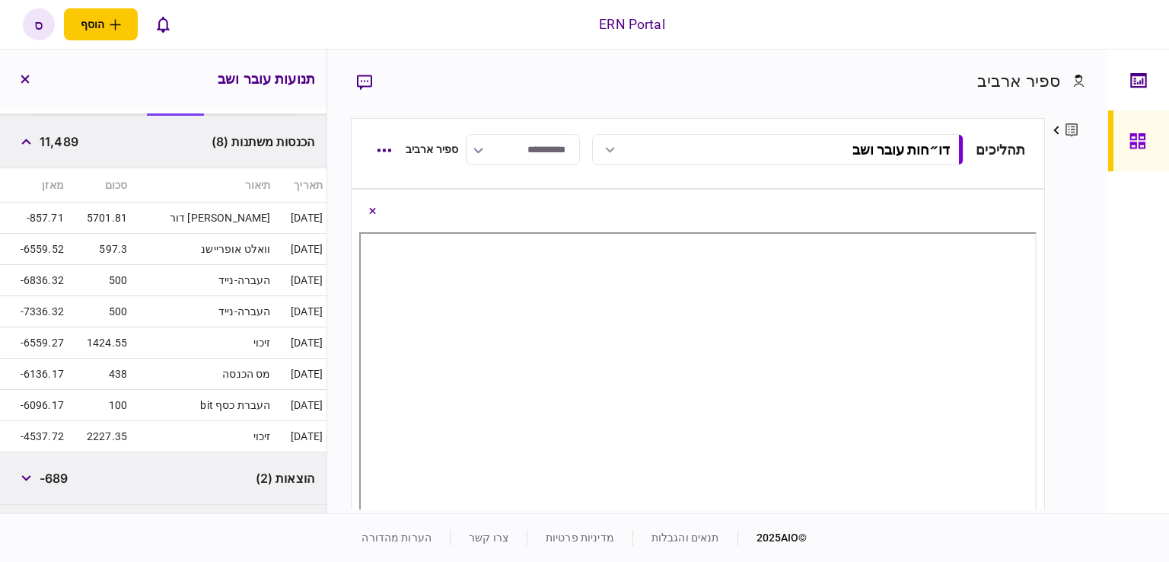
scroll to position [307, 0]
click at [31, 135] on icon "button" at bounding box center [26, 138] width 10 height 6
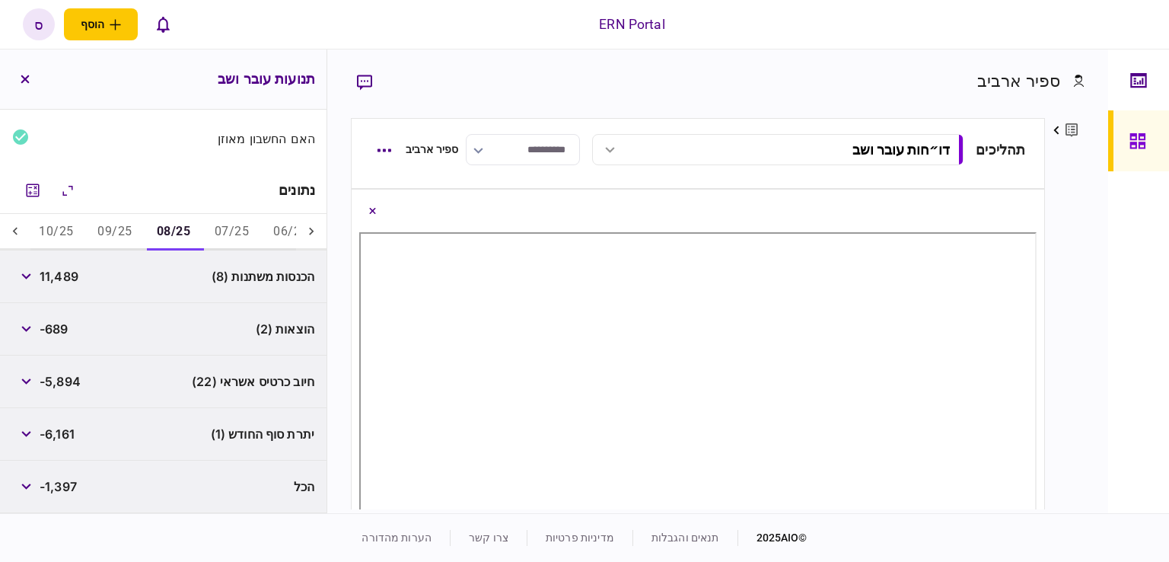
scroll to position [168, 0]
click at [58, 328] on span "-689" at bounding box center [54, 329] width 29 height 18
copy span "689"
click at [46, 342] on div "-689" at bounding box center [40, 329] width 56 height 27
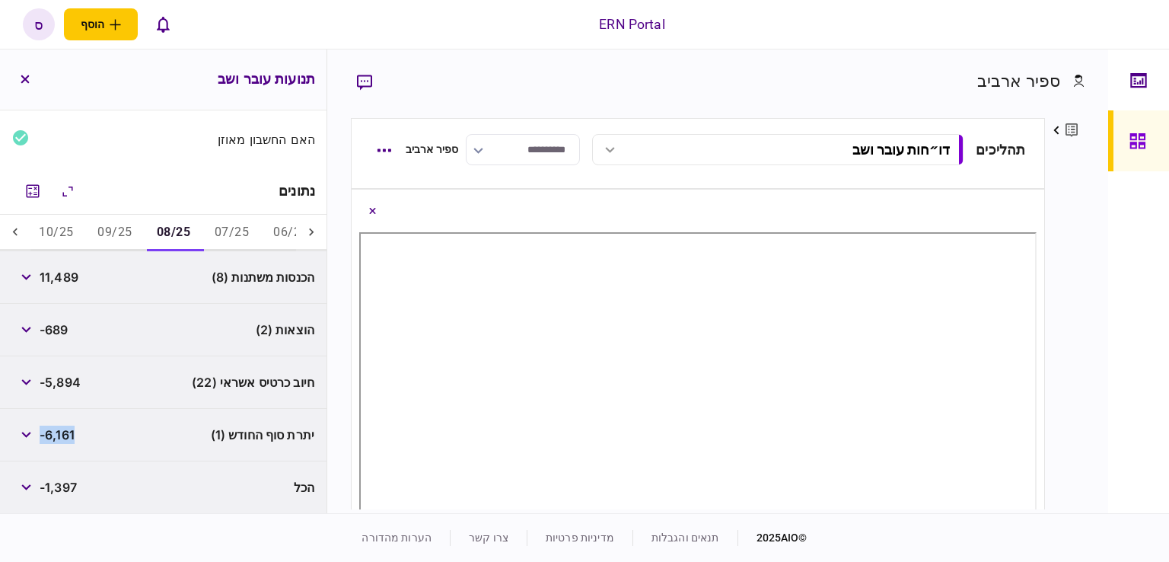
drag, startPoint x: 79, startPoint y: 436, endPoint x: 43, endPoint y: 433, distance: 35.9
click at [43, 433] on div "יתרת סוף החודש (1) -6,161" at bounding box center [163, 435] width 326 height 53
copy span "-6,161"
click at [63, 368] on div "-5,894" at bounding box center [46, 381] width 68 height 27
click at [109, 232] on button "09/25" at bounding box center [114, 233] width 59 height 37
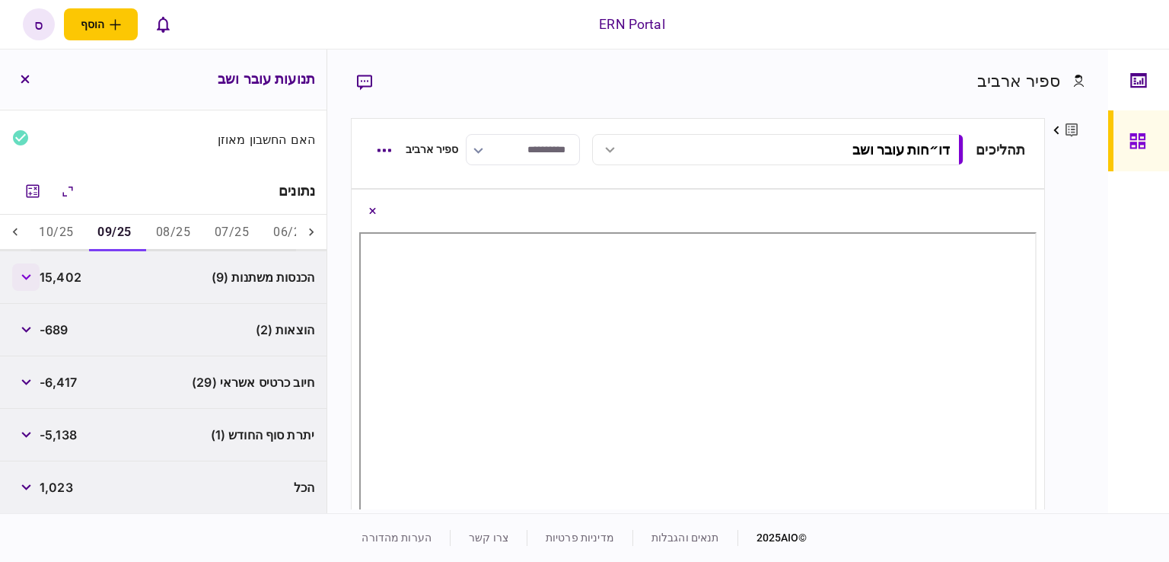
click at [33, 278] on button "button" at bounding box center [25, 276] width 27 height 27
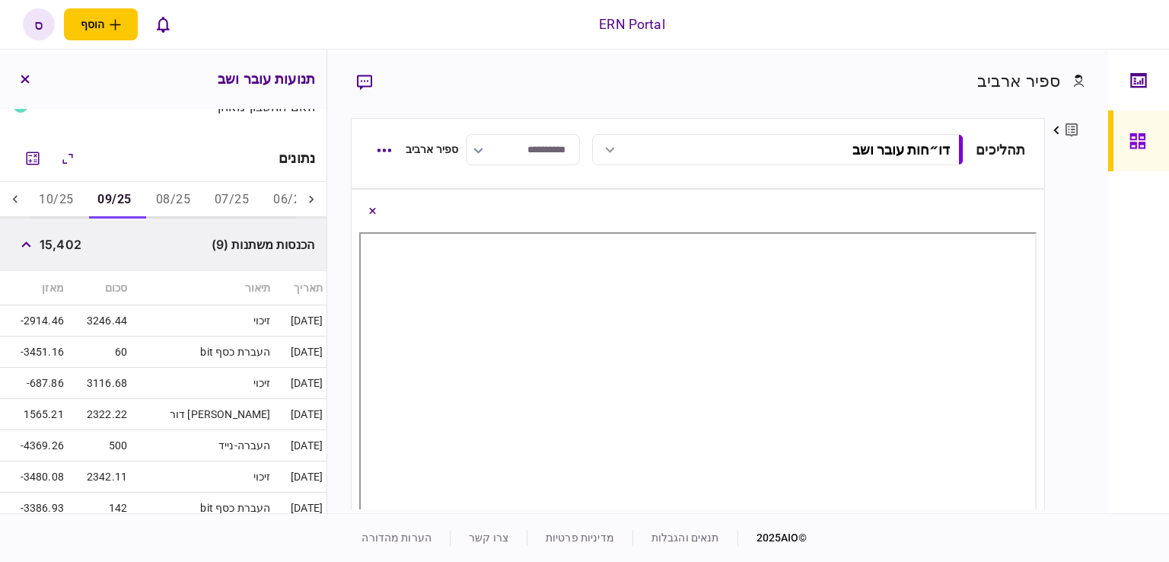
scroll to position [199, 0]
click at [39, 245] on button "button" at bounding box center [25, 245] width 27 height 27
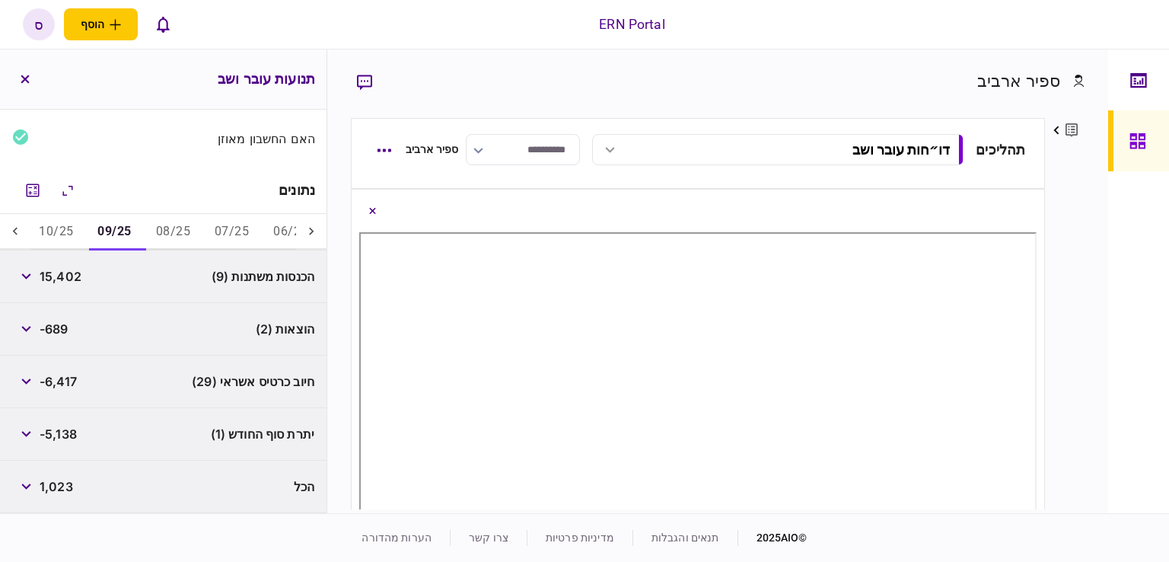
scroll to position [168, 0]
click at [66, 285] on span "15,402" at bounding box center [61, 277] width 42 height 18
copy span "15,402"
click at [85, 346] on div "הוצאות (2) -689" at bounding box center [163, 330] width 326 height 53
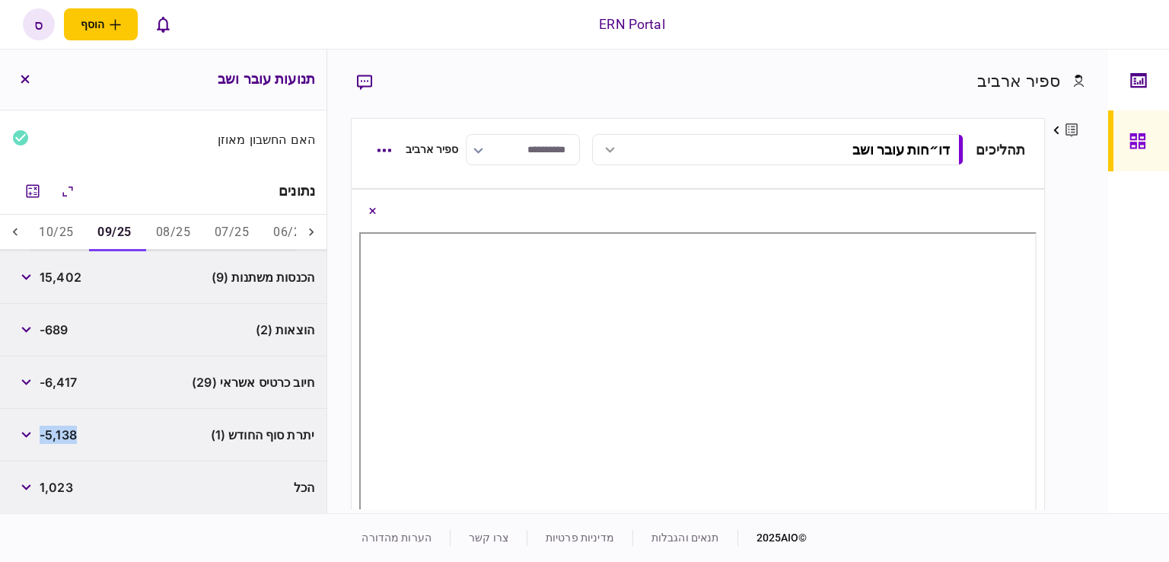
drag, startPoint x: 84, startPoint y: 436, endPoint x: 43, endPoint y: 436, distance: 41.8
click at [43, 436] on div "יתרת סוף החודש (1) -5,138" at bounding box center [163, 435] width 326 height 53
copy span "-5,138"
click at [58, 384] on span "-6,417" at bounding box center [58, 382] width 37 height 18
drag, startPoint x: 74, startPoint y: 324, endPoint x: 52, endPoint y: 333, distance: 23.9
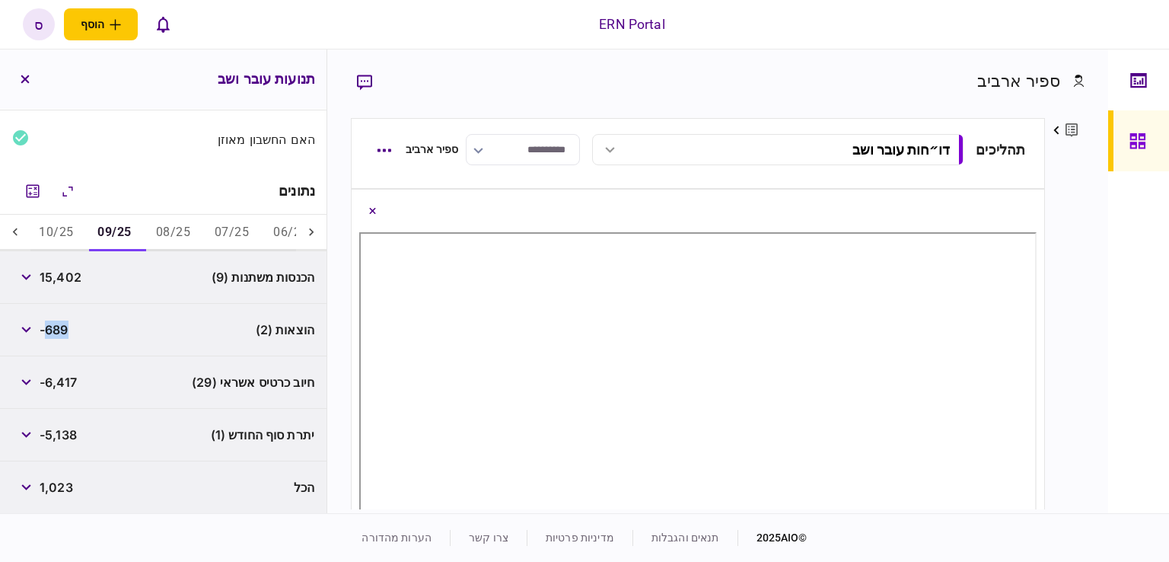
click at [52, 333] on div "הוצאות (2) -689" at bounding box center [163, 330] width 326 height 53
copy span "689"
click at [64, 323] on span "-689" at bounding box center [54, 329] width 29 height 18
click at [49, 227] on button "10/25" at bounding box center [56, 233] width 59 height 37
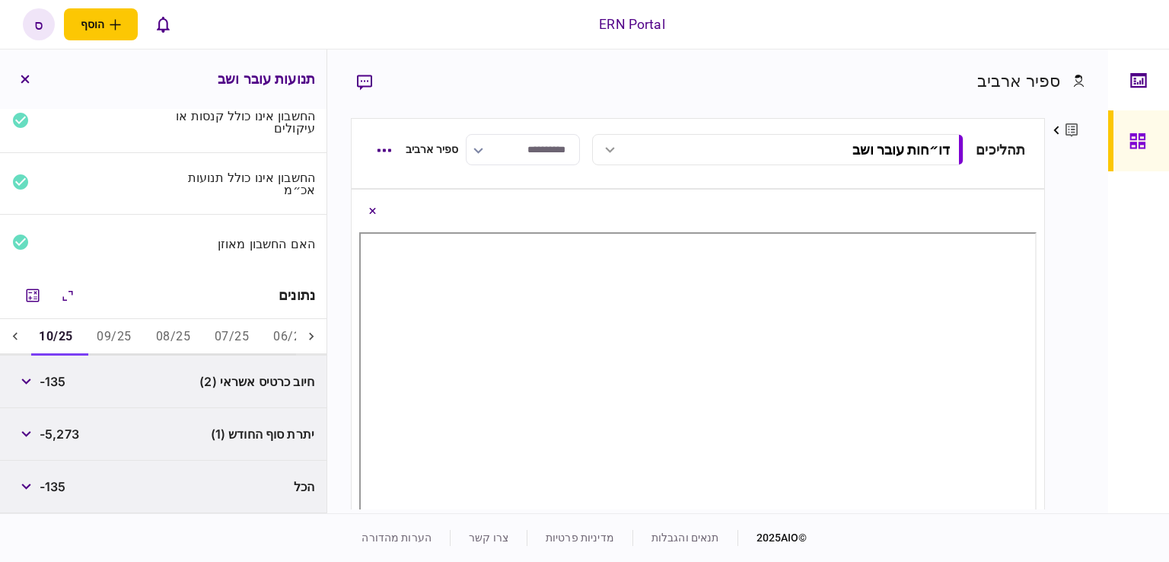
scroll to position [64, 0]
click at [61, 432] on span "-5,273" at bounding box center [60, 434] width 40 height 18
copy span "5,273"
click at [40, 296] on icon "מחשבון" at bounding box center [33, 295] width 18 height 18
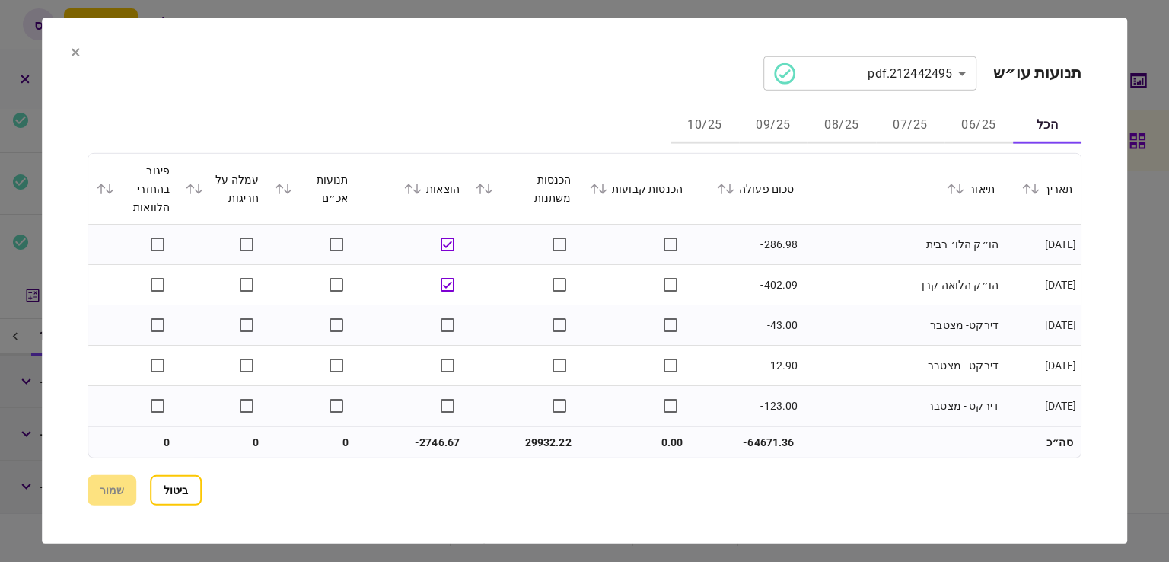
click at [894, 113] on button "07/25" at bounding box center [910, 125] width 68 height 37
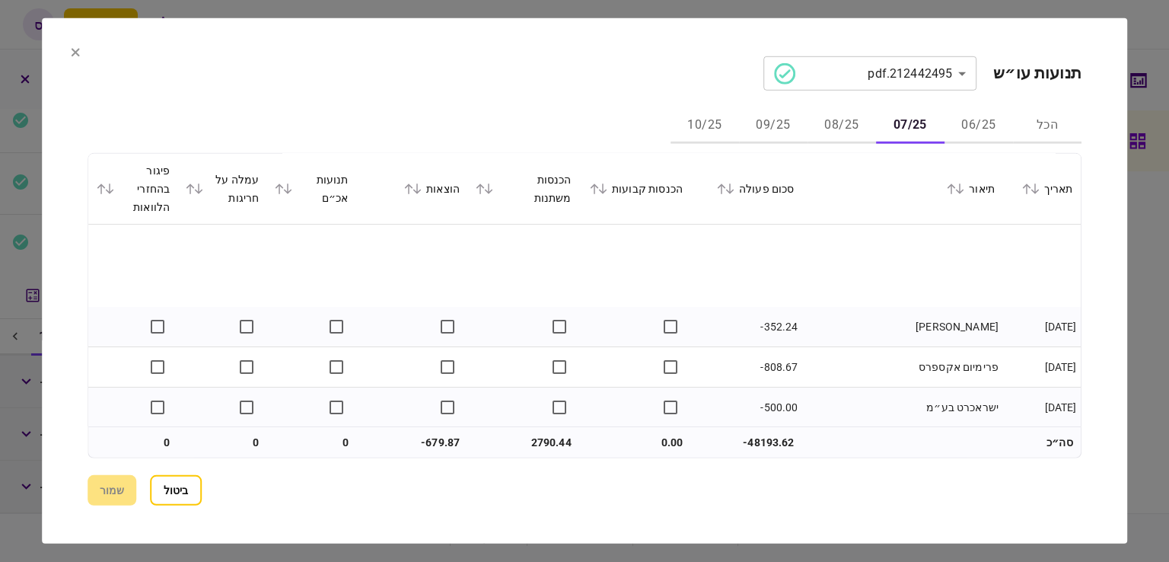
scroll to position [590, 0]
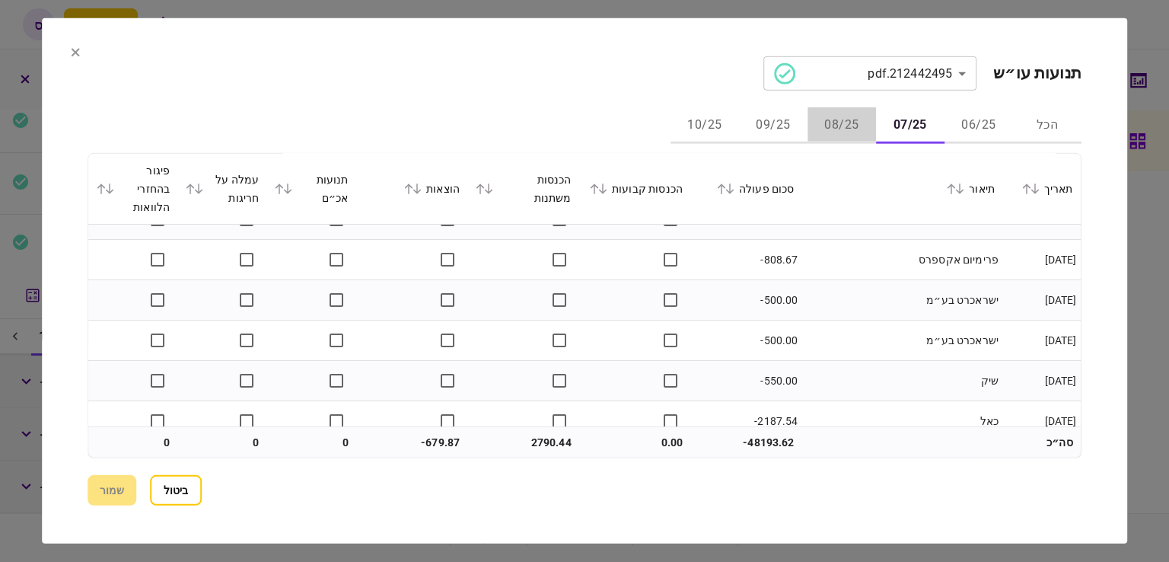
click at [835, 122] on button "08/25" at bounding box center [841, 125] width 68 height 37
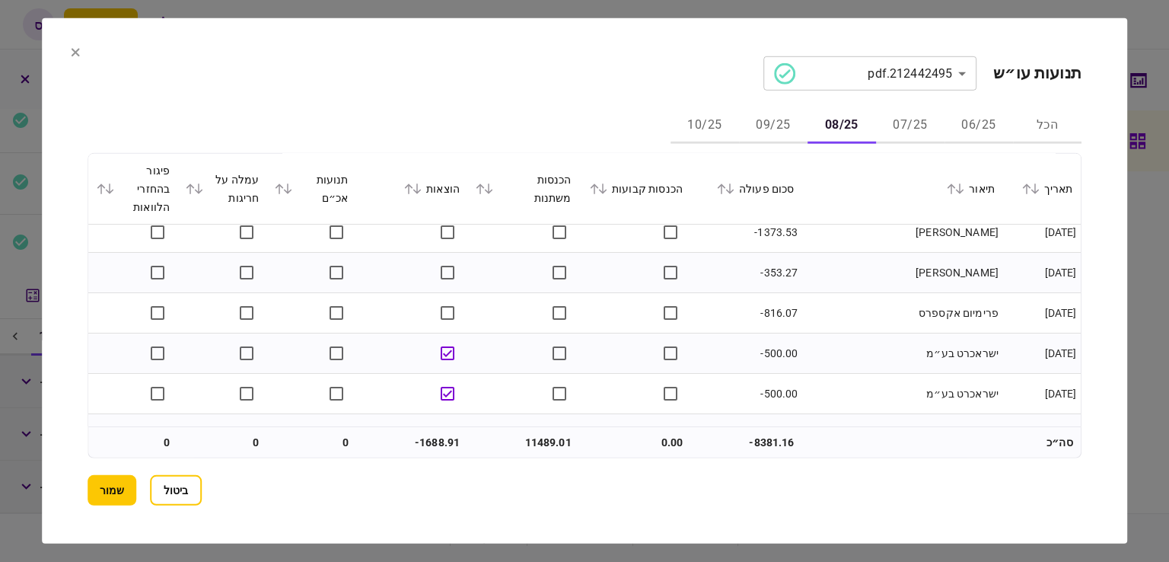
scroll to position [453, 0]
click at [920, 112] on button "07/25" at bounding box center [910, 125] width 68 height 37
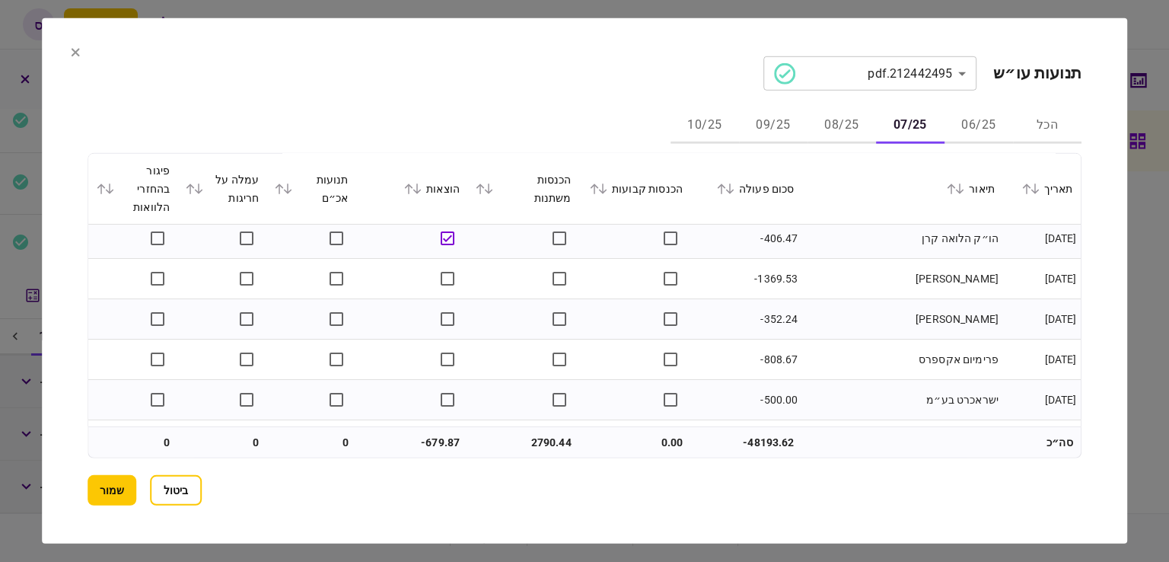
scroll to position [490, 0]
click at [833, 138] on button "08/25" at bounding box center [841, 125] width 68 height 37
click at [904, 123] on button "07/25" at bounding box center [910, 125] width 68 height 37
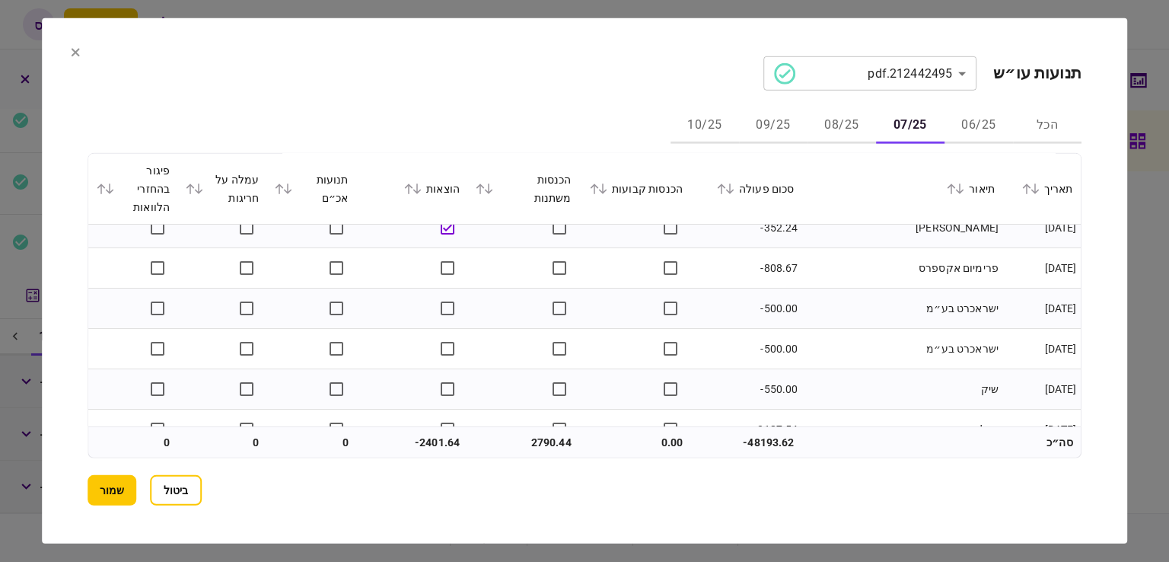
scroll to position [582, 0]
click at [757, 127] on button "09/25" at bounding box center [773, 125] width 68 height 37
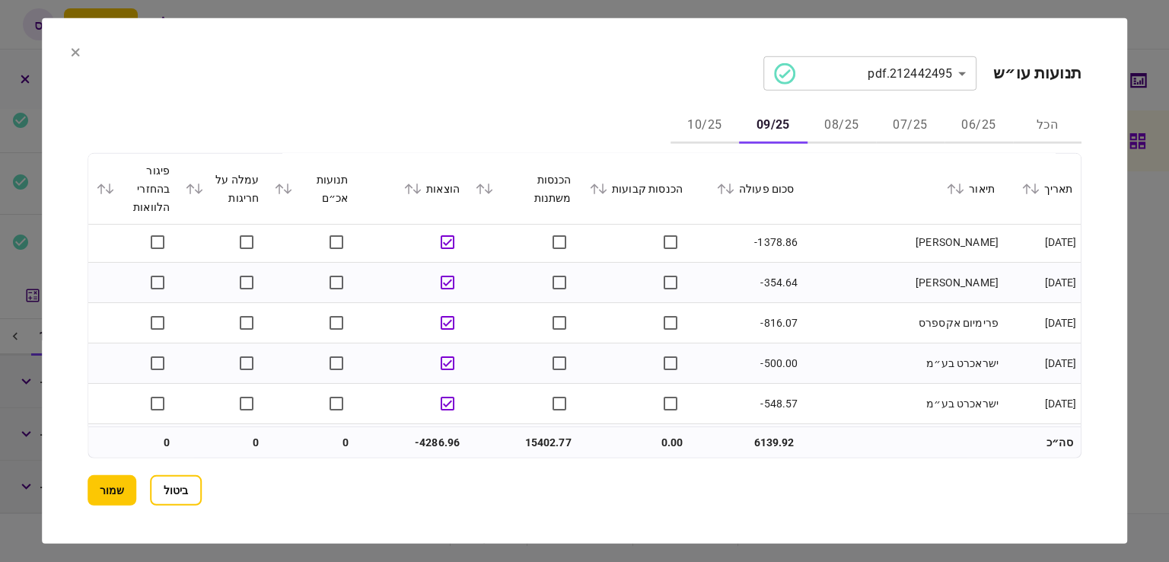
scroll to position [686, 0]
click at [100, 492] on button "שמור" at bounding box center [112, 490] width 49 height 30
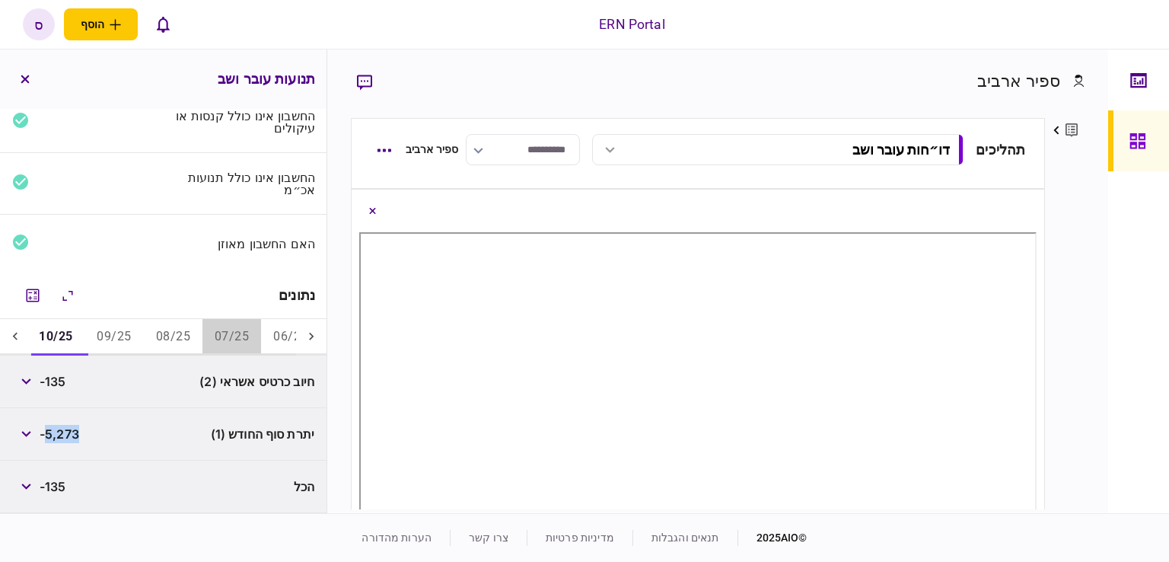
click at [218, 336] on button "07/25" at bounding box center [231, 337] width 59 height 37
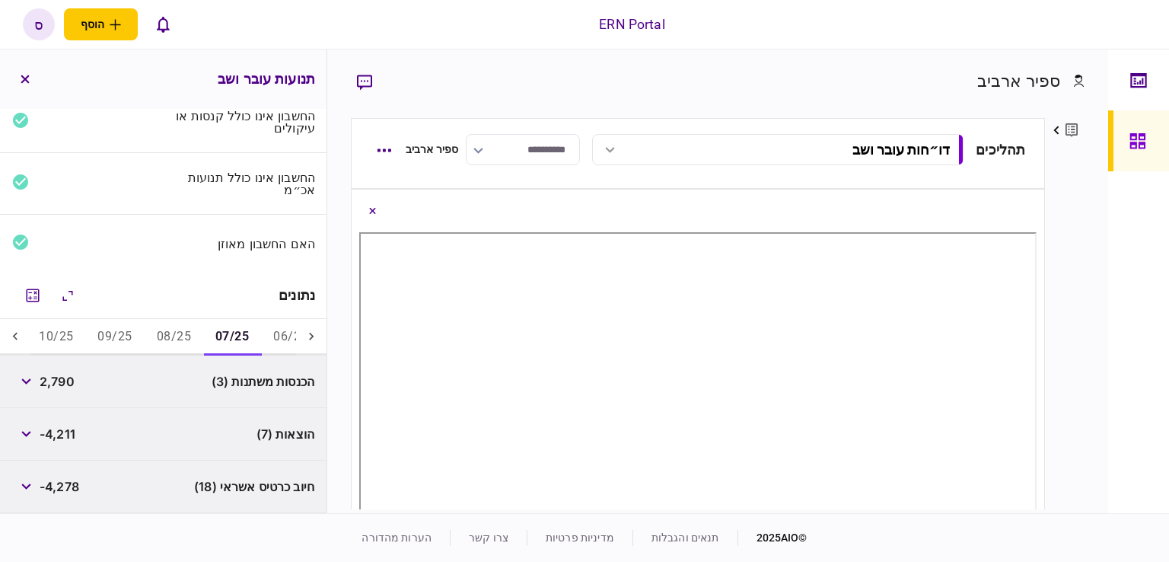
click at [187, 344] on button "08/25" at bounding box center [174, 337] width 59 height 37
click at [130, 340] on button "09/25" at bounding box center [114, 337] width 59 height 37
click at [73, 339] on button "10/25" at bounding box center [56, 337] width 59 height 37
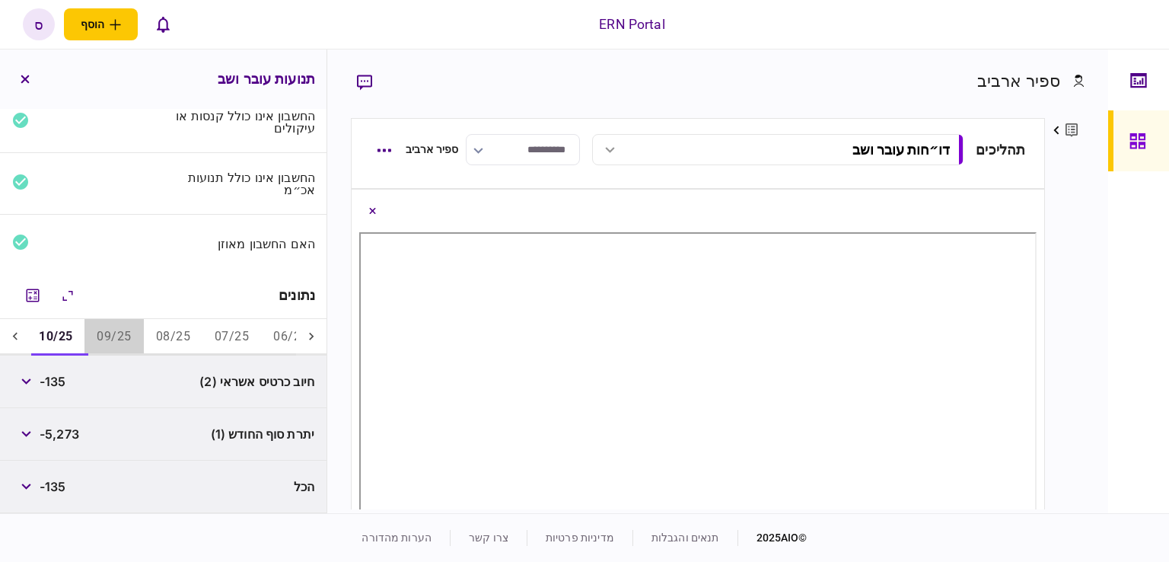
click at [132, 333] on button "09/25" at bounding box center [113, 337] width 59 height 37
click at [218, 332] on button "07/25" at bounding box center [231, 337] width 59 height 37
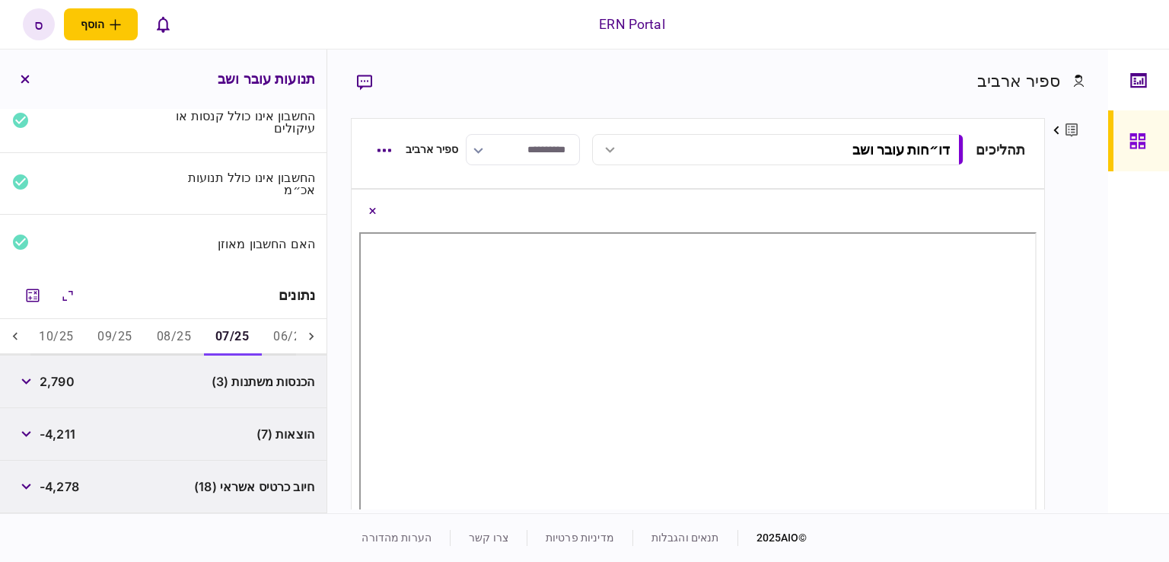
click at [76, 262] on div "האם החשבון מאוזן" at bounding box center [163, 244] width 326 height 58
click at [63, 433] on span "-4,211" at bounding box center [58, 434] width 36 height 18
click at [79, 446] on div "הוצאות (7) -4,211" at bounding box center [163, 434] width 326 height 53
click at [173, 334] on button "08/25" at bounding box center [174, 337] width 59 height 37
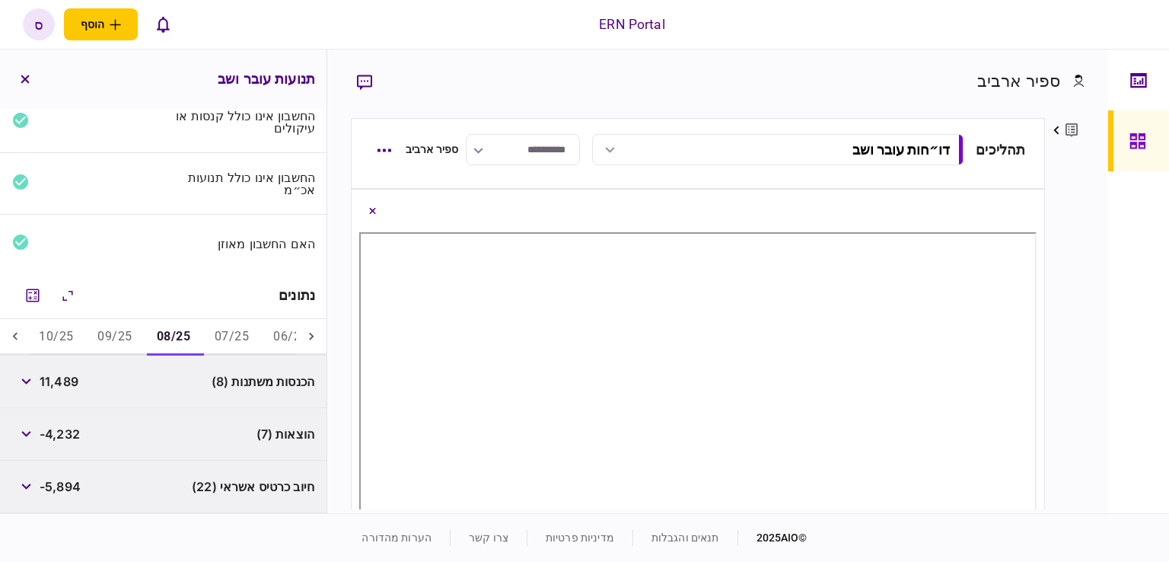
click at [64, 439] on span "-4,232" at bounding box center [60, 434] width 40 height 18
click at [91, 413] on div "הוצאות (7) -4,232" at bounding box center [163, 434] width 326 height 53
click at [111, 339] on button "09/25" at bounding box center [114, 337] width 59 height 37
click at [64, 428] on span "-4,287" at bounding box center [60, 434] width 40 height 18
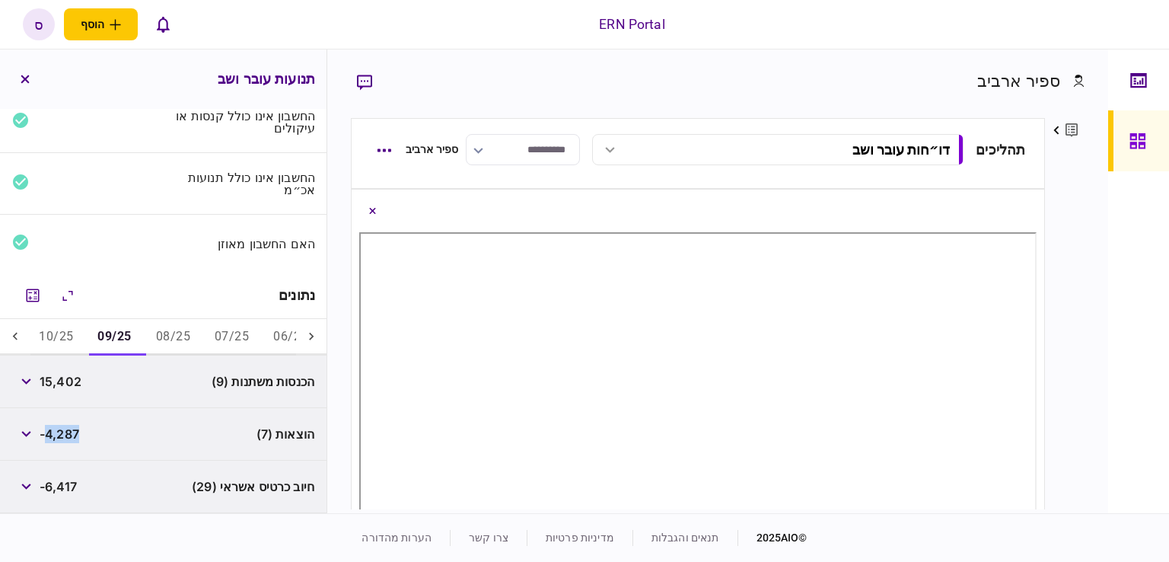
click at [64, 428] on span "-4,287" at bounding box center [60, 434] width 40 height 18
click at [1080, 218] on div "פרטים ערוך שם פרטי ספיר שם משפחה ארביב דוא״ל [EMAIL_ADDRESS][DOMAIN_NAME] סוג א…" at bounding box center [1065, 313] width 40 height 391
